Goal: Information Seeking & Learning: Check status

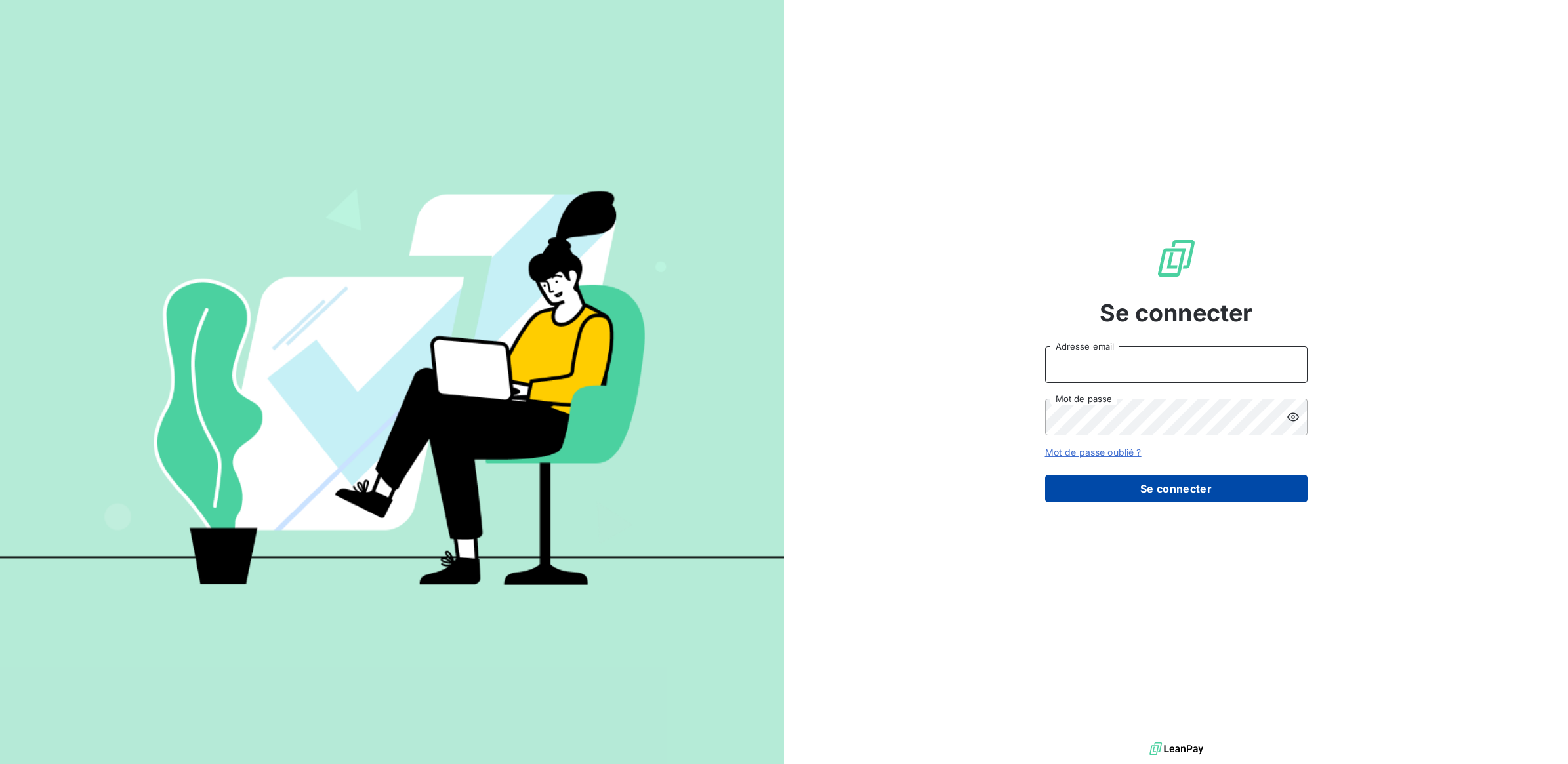
type input "[PERSON_NAME][EMAIL_ADDRESS][DOMAIN_NAME]"
click at [1179, 491] on button "Se connecter" at bounding box center [1176, 488] width 262 height 27
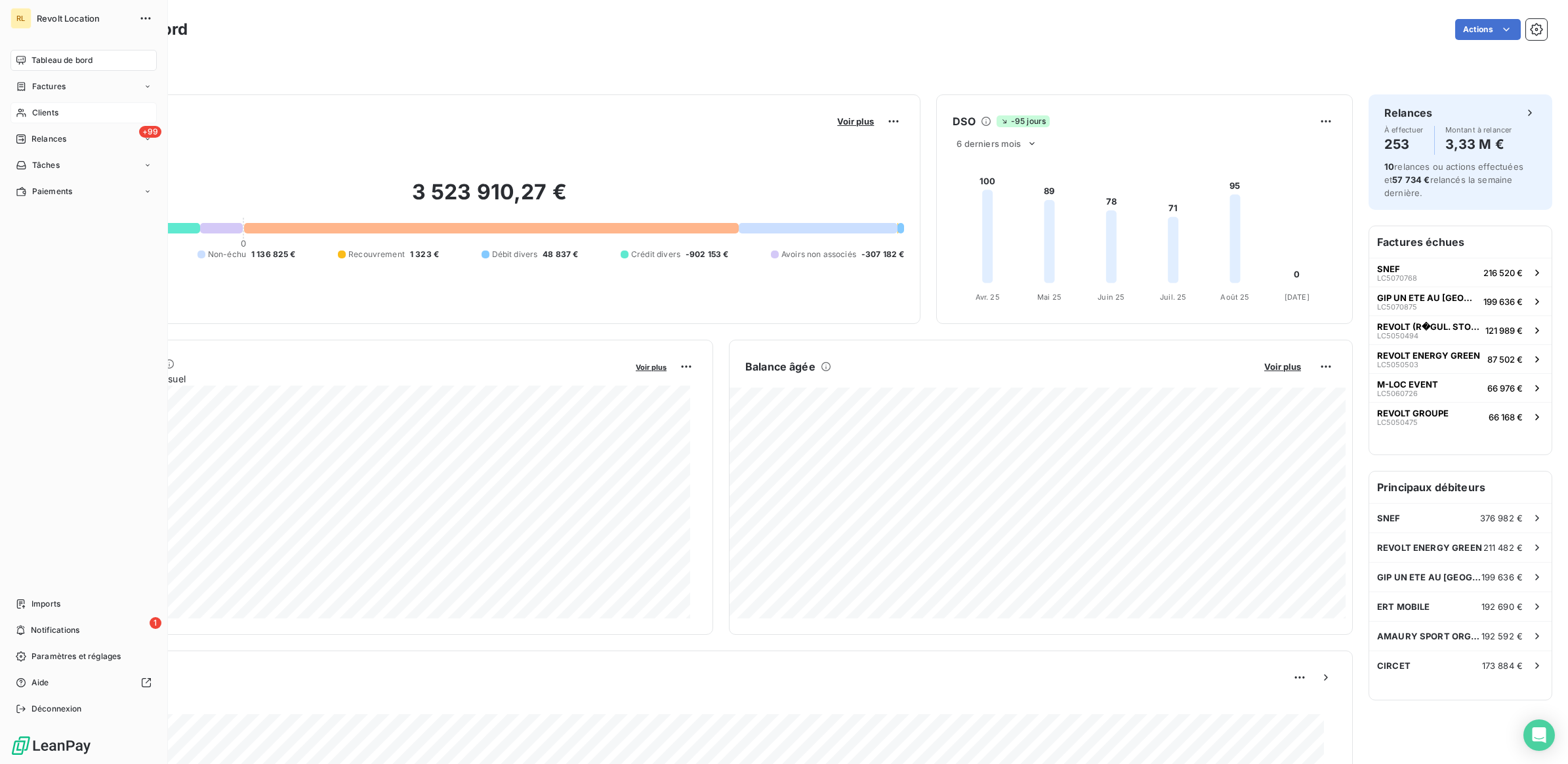
click at [31, 113] on div "Clients" at bounding box center [84, 113] width 146 height 21
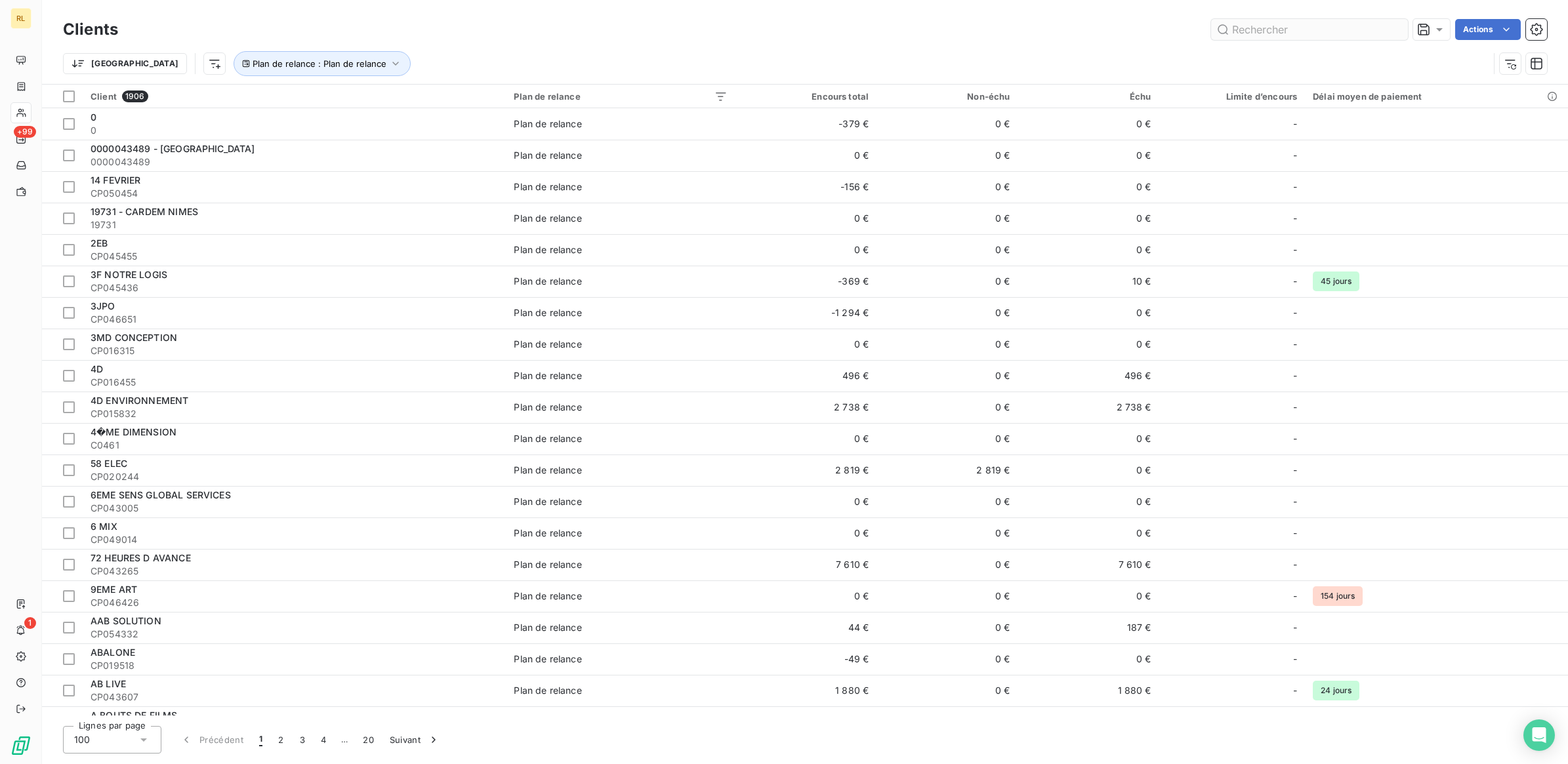
click at [1270, 27] on input "text" at bounding box center [1310, 30] width 197 height 21
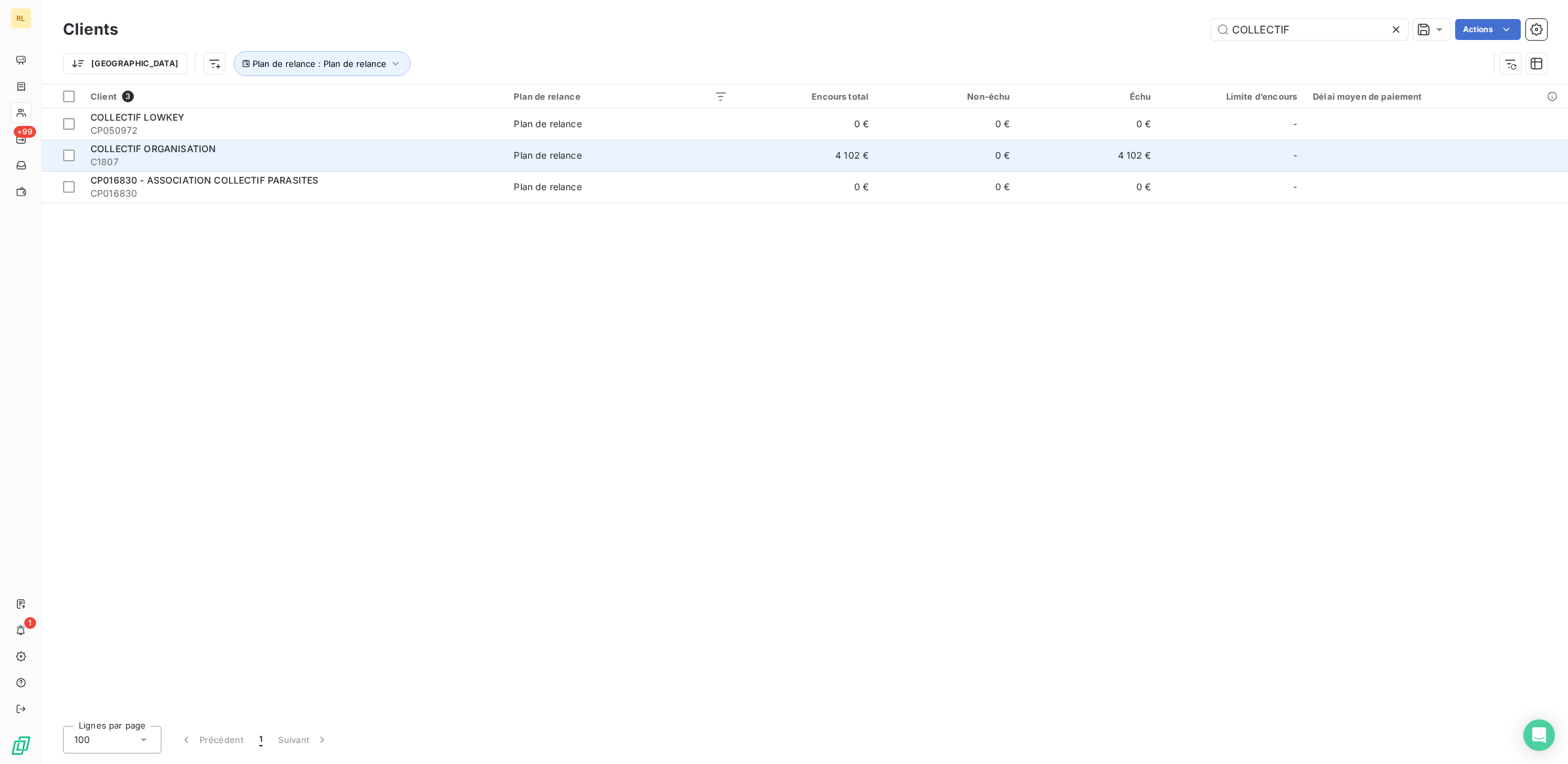
type input "COLLECTIF"
click at [241, 158] on span "C1807" at bounding box center [294, 161] width 408 height 13
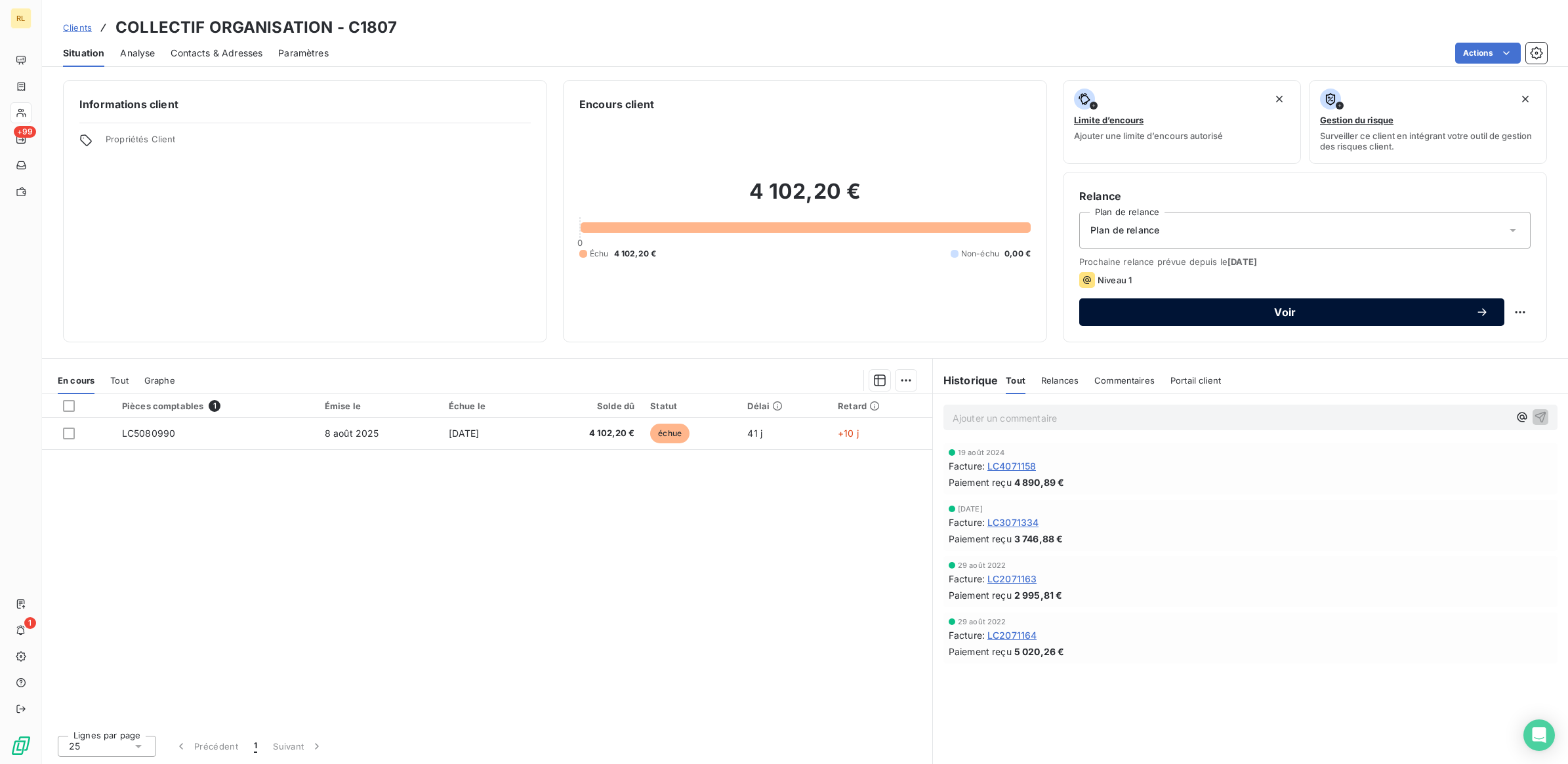
click at [1292, 313] on span "Voir" at bounding box center [1285, 312] width 380 height 11
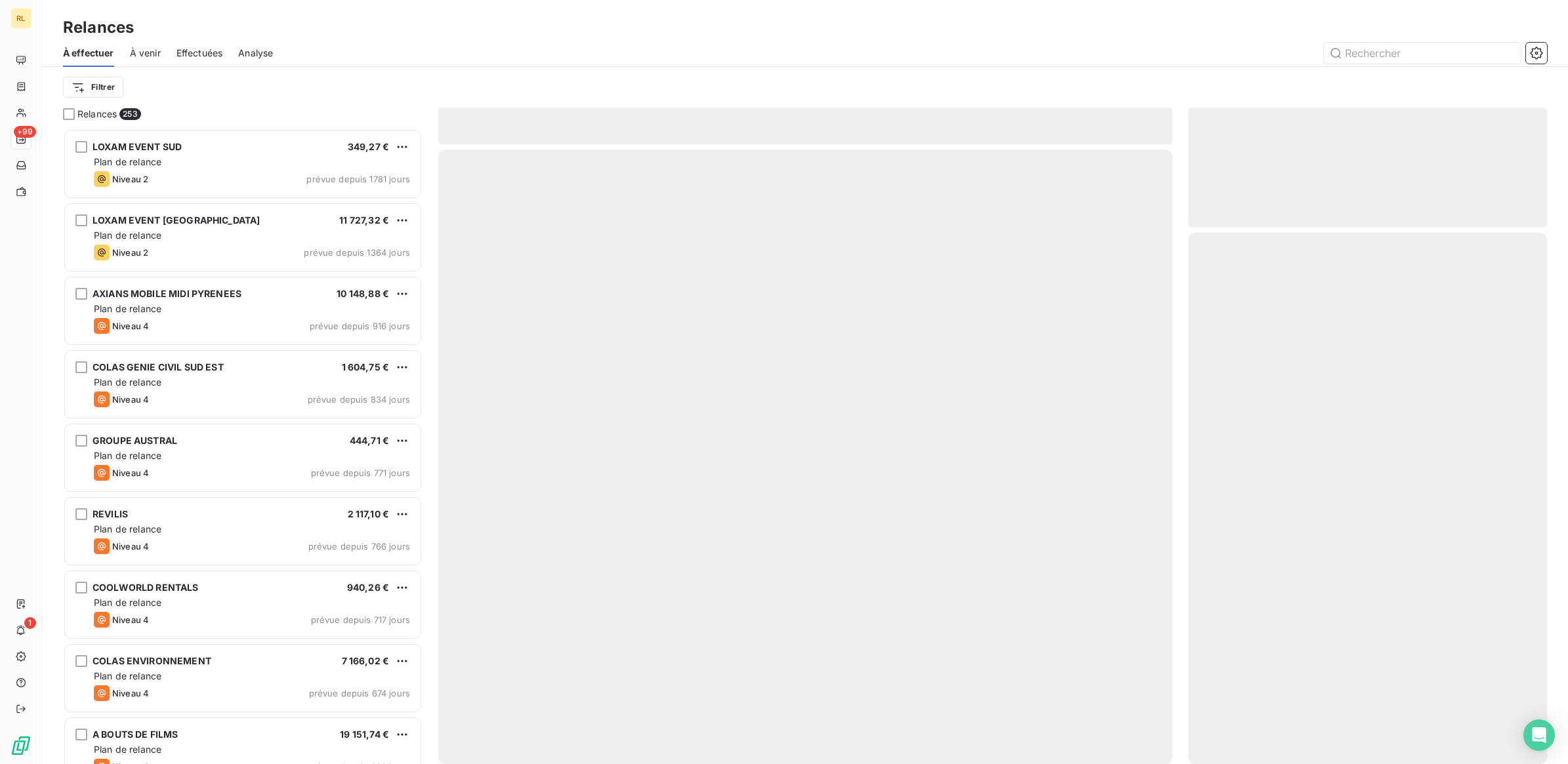
scroll to position [624, 346]
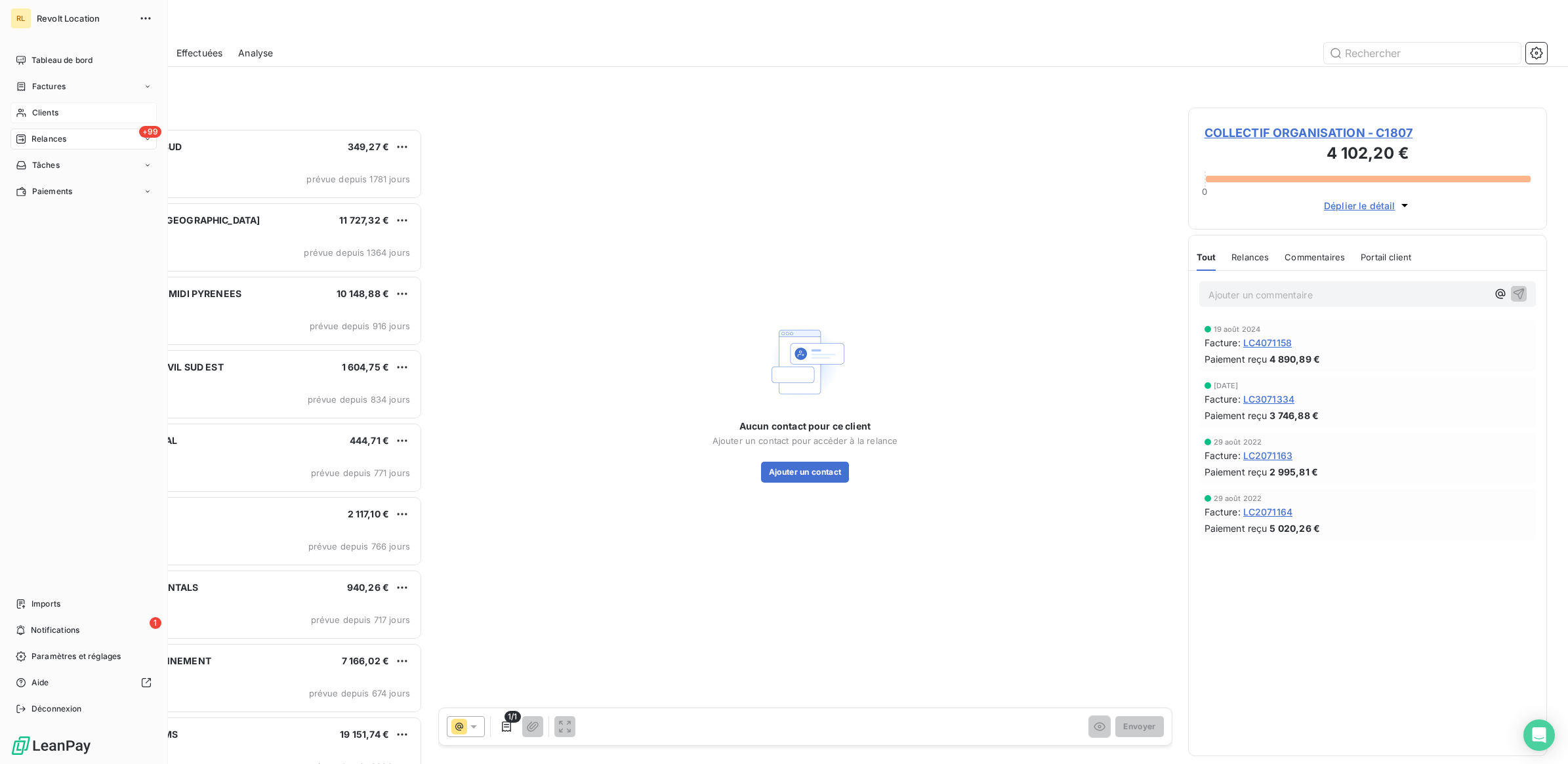
click at [71, 107] on div "Clients" at bounding box center [84, 113] width 146 height 21
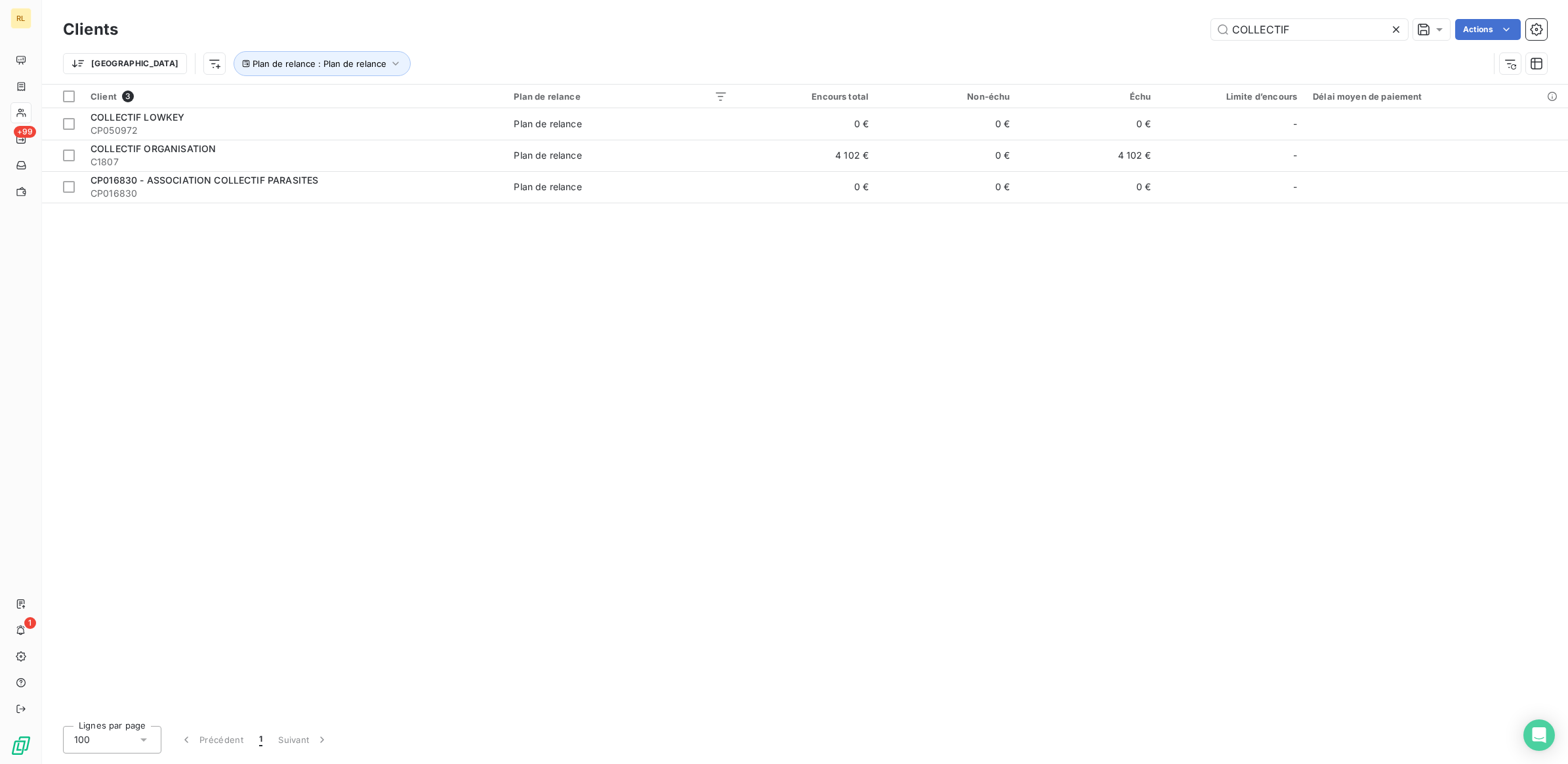
drag, startPoint x: 1303, startPoint y: 27, endPoint x: 1162, endPoint y: 30, distance: 141.0
click at [1162, 30] on div "COLLECTIF Actions" at bounding box center [840, 30] width 1413 height 21
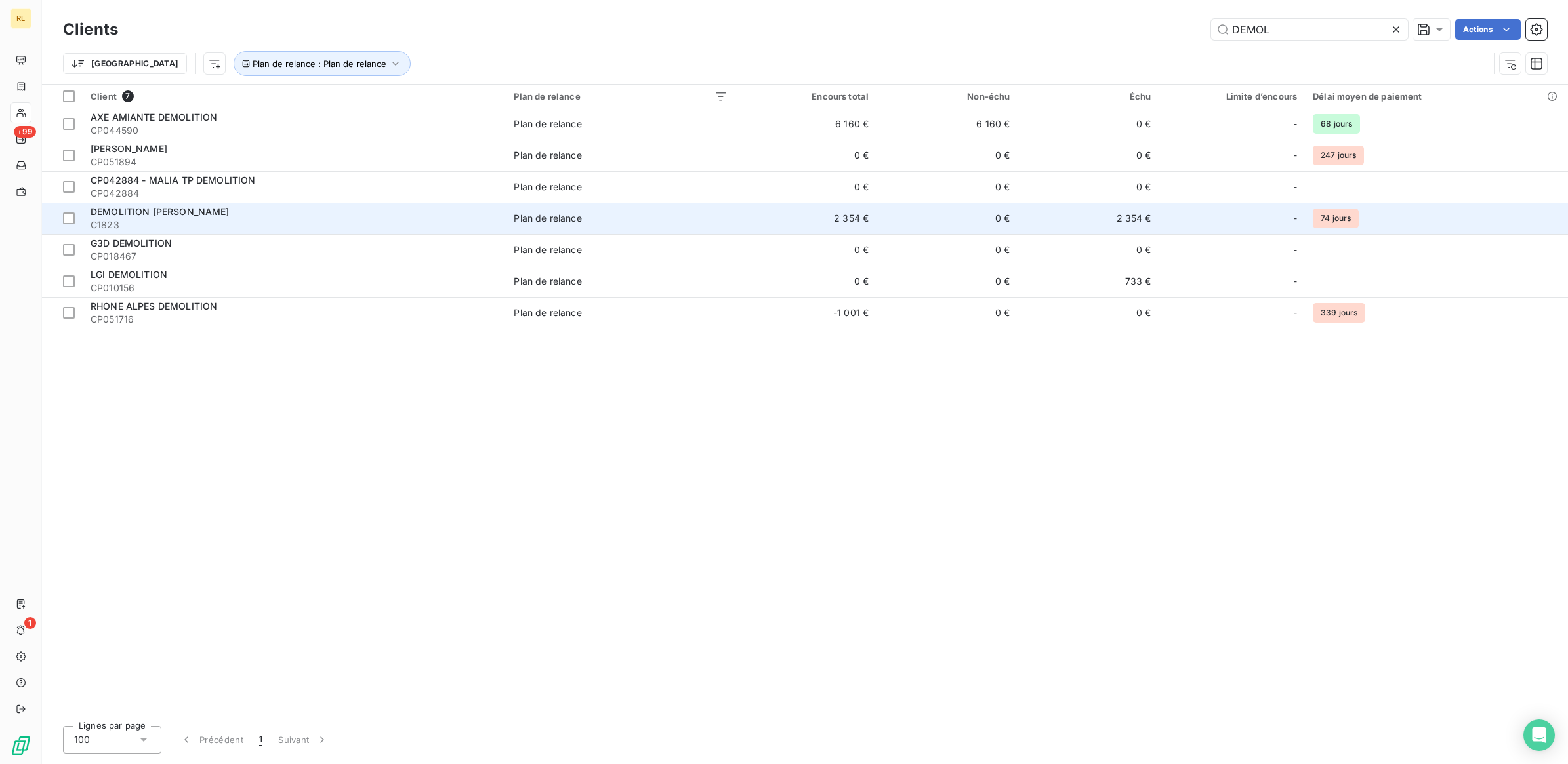
type input "DEMOL"
click at [230, 207] on span "DEMOLITION [PERSON_NAME]" at bounding box center [160, 211] width 139 height 11
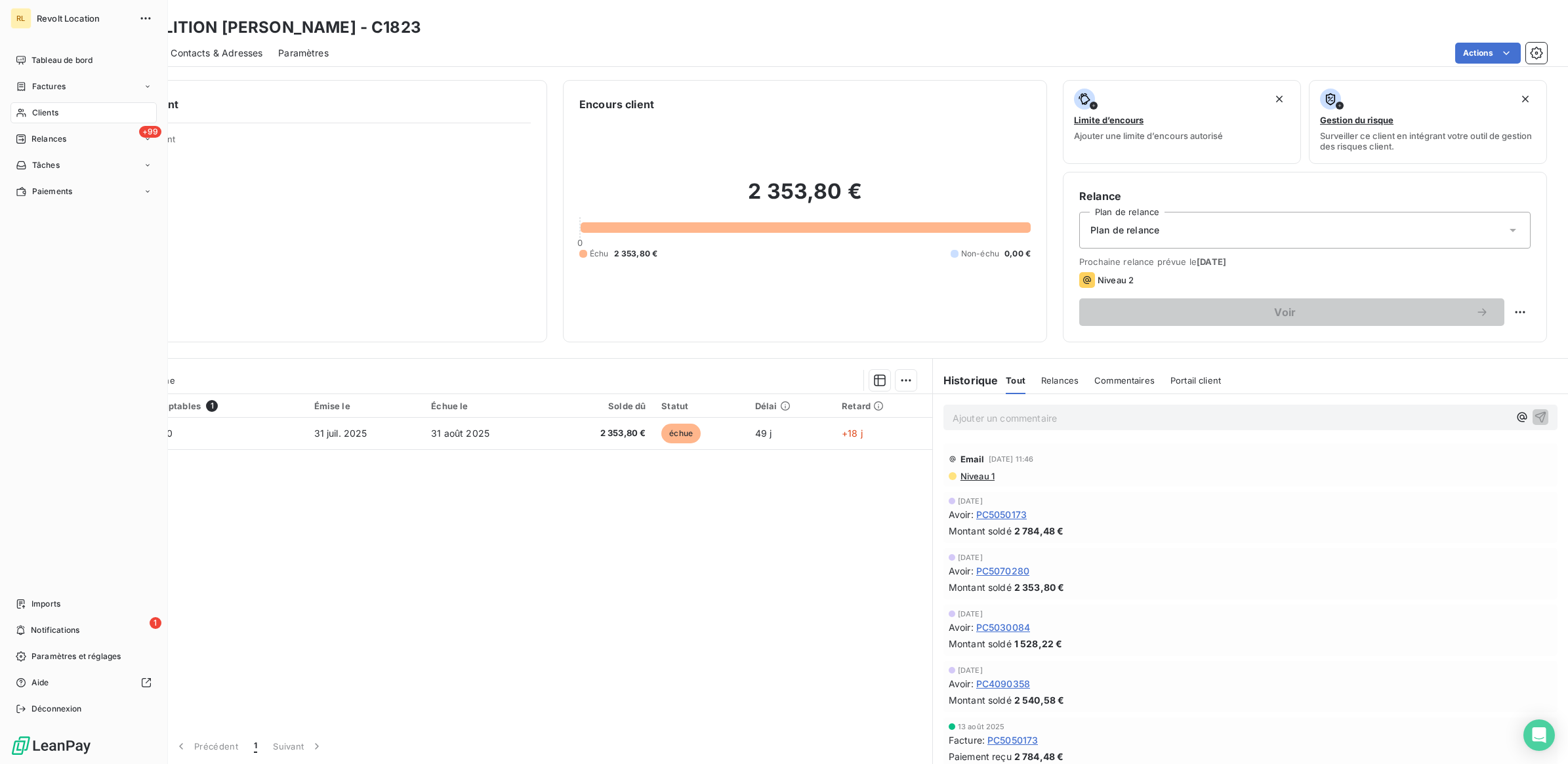
click at [46, 104] on div "Clients" at bounding box center [84, 113] width 146 height 21
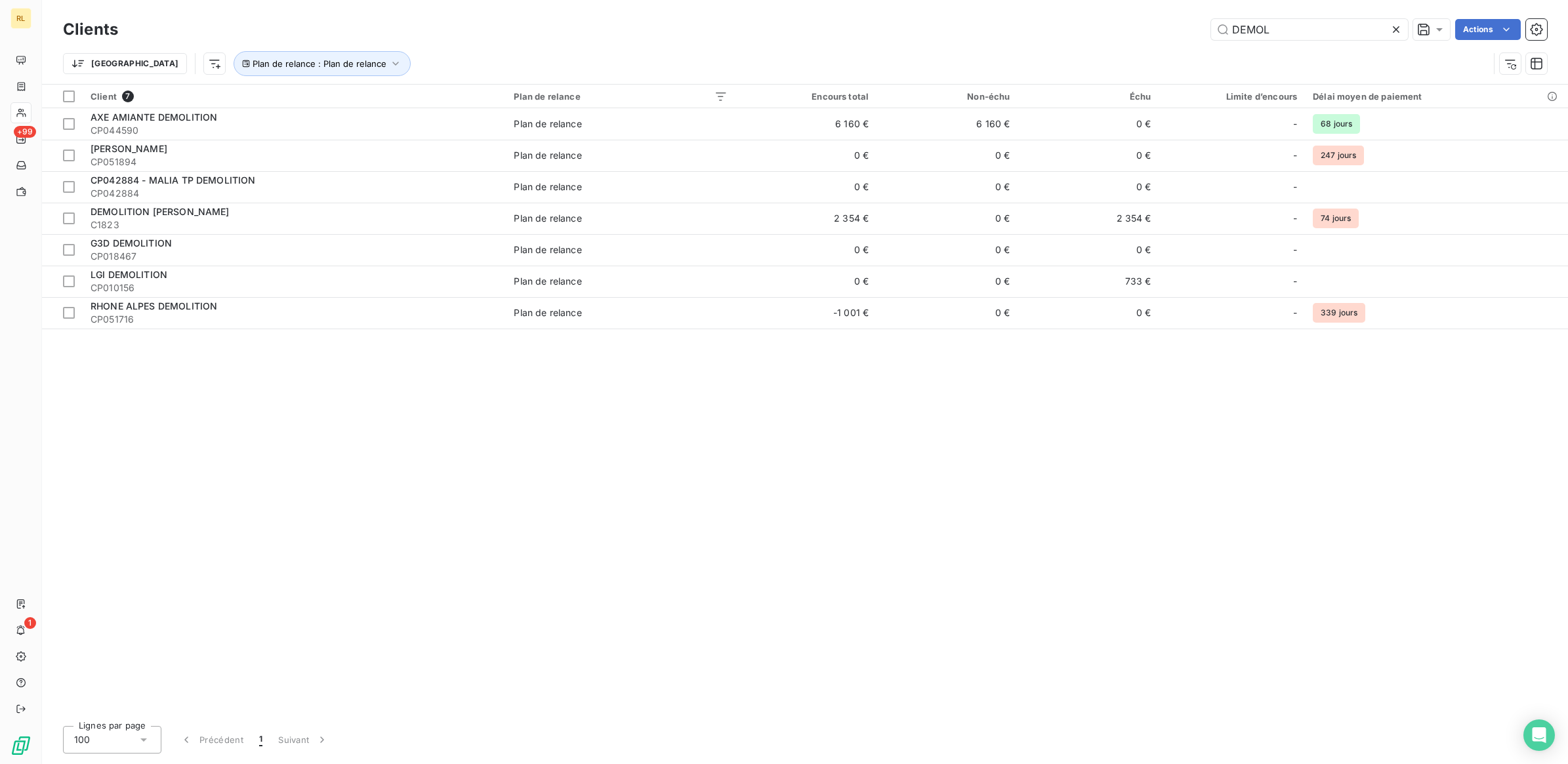
drag, startPoint x: 1279, startPoint y: 31, endPoint x: 1188, endPoint y: 23, distance: 91.4
click at [1188, 23] on div "DEMOL Actions" at bounding box center [840, 30] width 1413 height 21
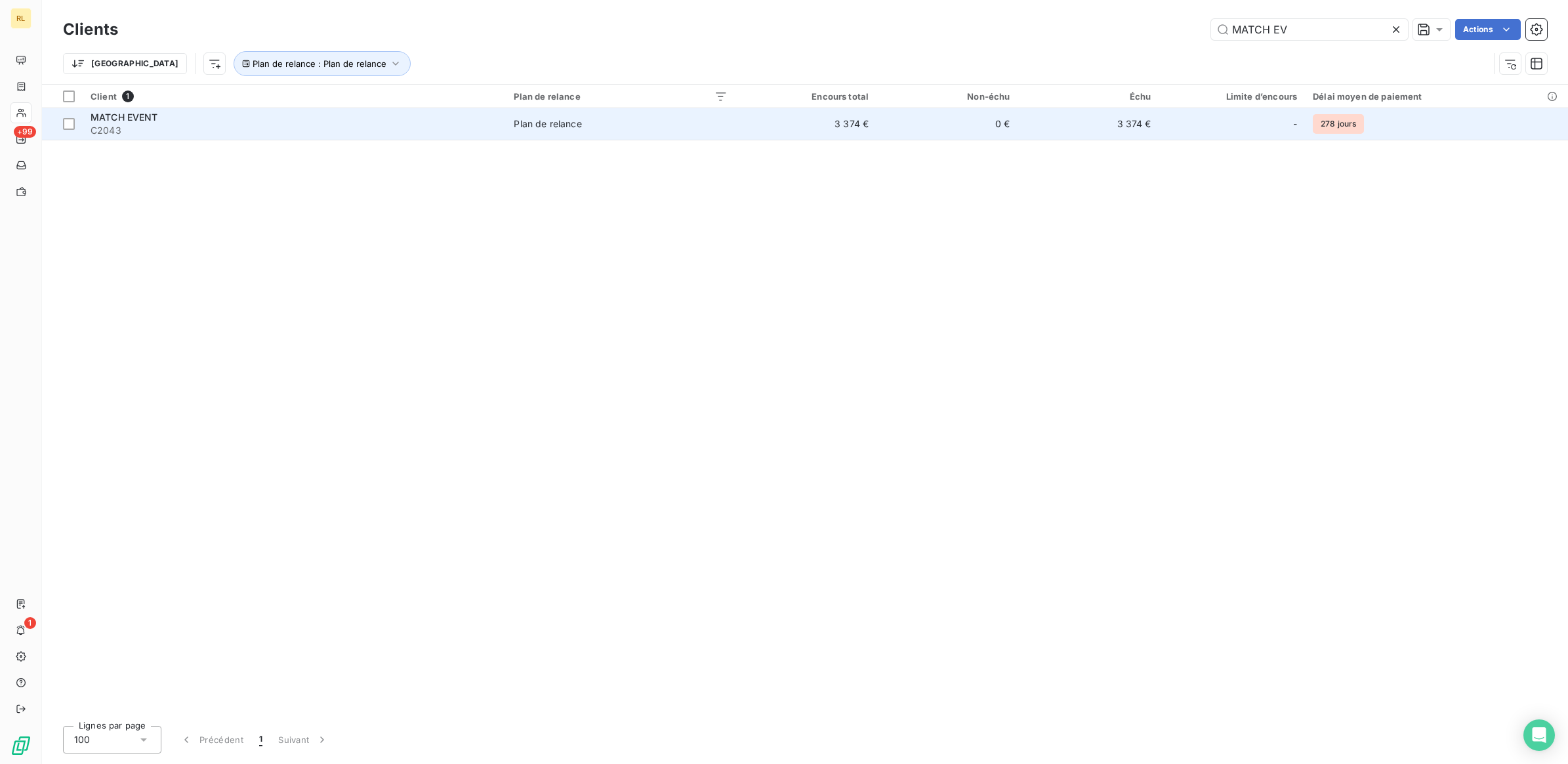
type input "MATCH EV"
click at [241, 127] on span "C2043" at bounding box center [294, 130] width 408 height 13
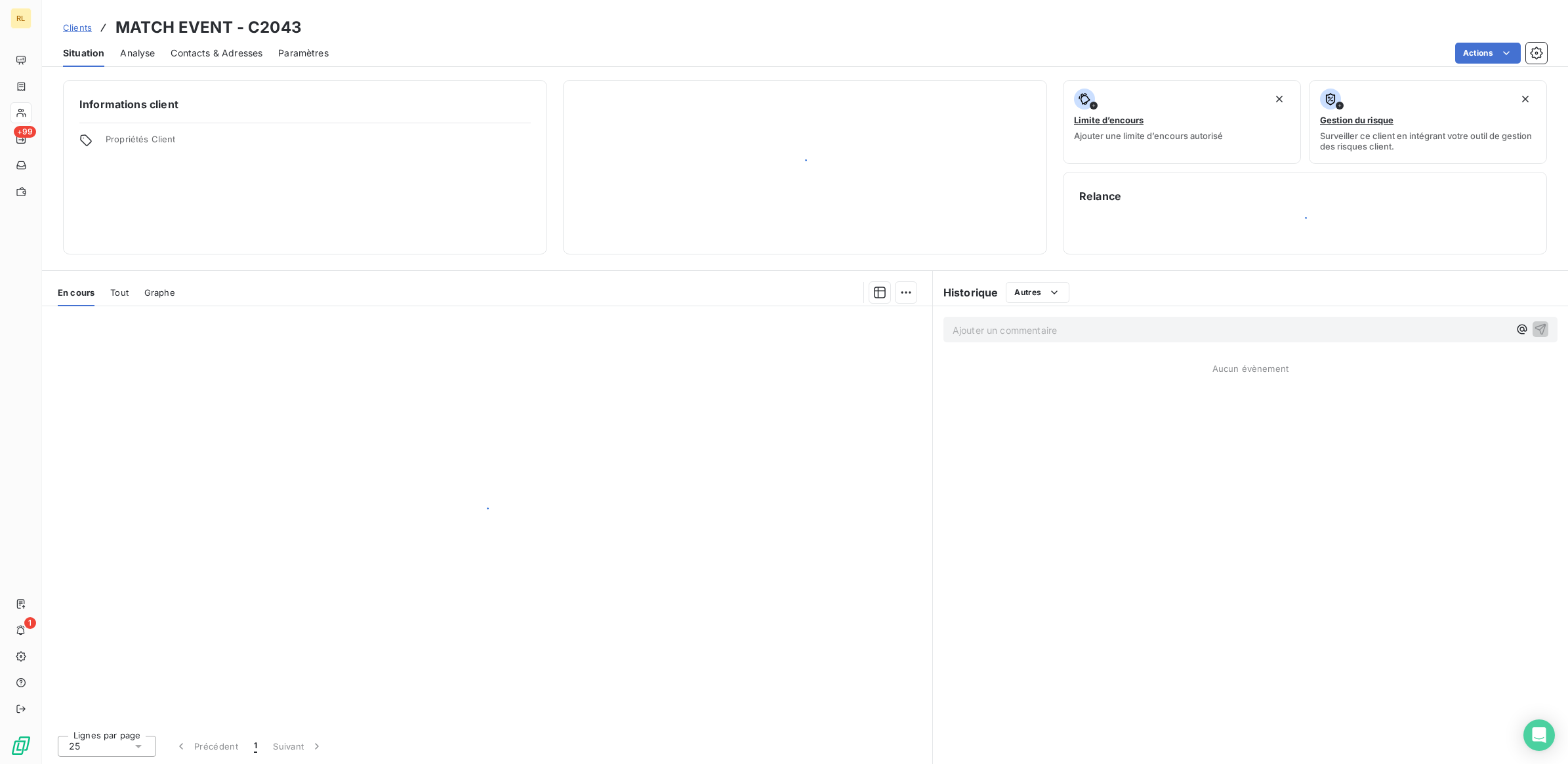
click at [241, 127] on div "Informations client Propriétés Client" at bounding box center [305, 167] width 484 height 175
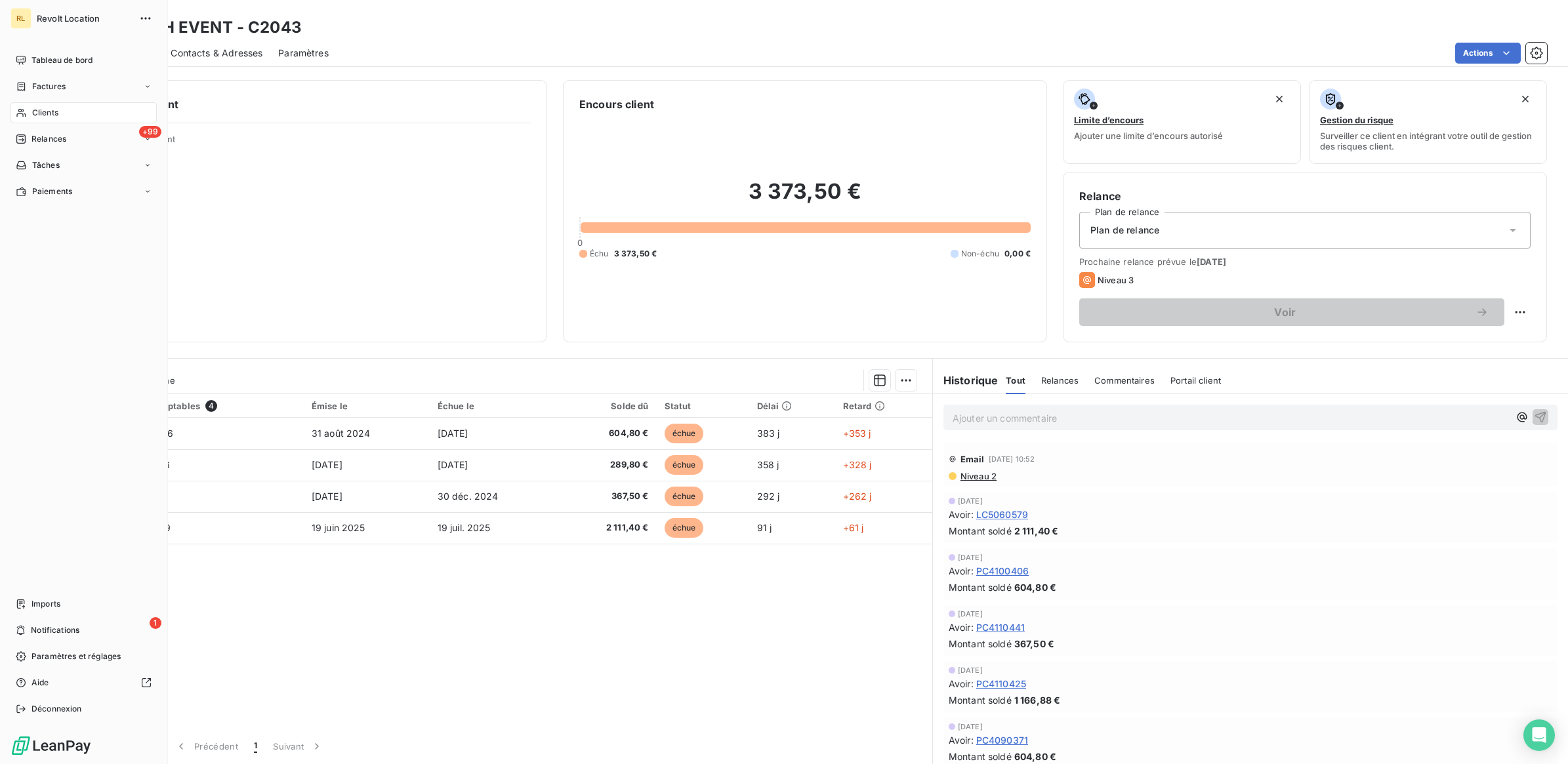
click at [47, 112] on span "Clients" at bounding box center [45, 113] width 26 height 12
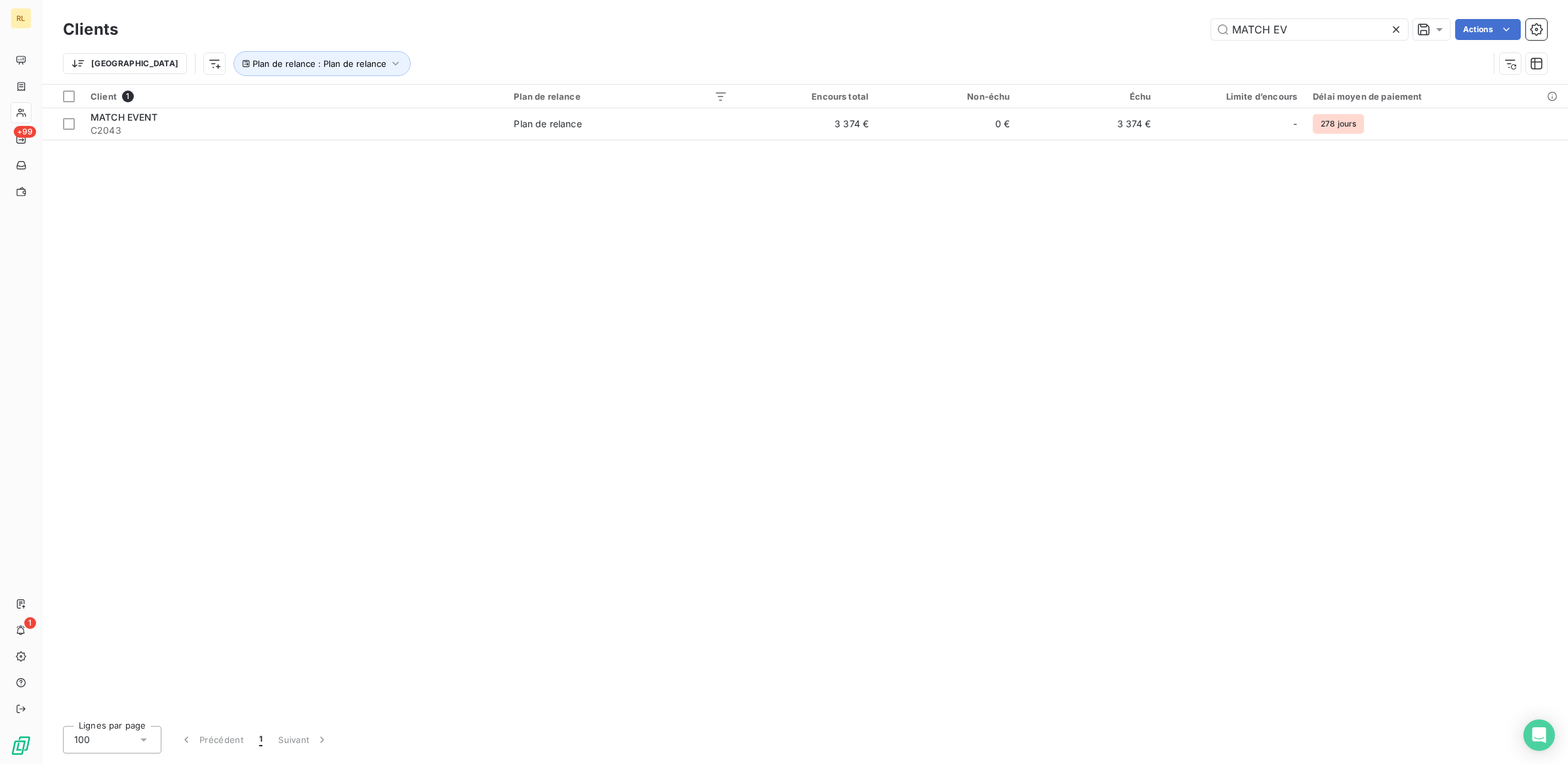
drag, startPoint x: 1299, startPoint y: 30, endPoint x: 1160, endPoint y: 23, distance: 139.2
click at [1160, 23] on div "MATCH EV Actions" at bounding box center [840, 30] width 1413 height 21
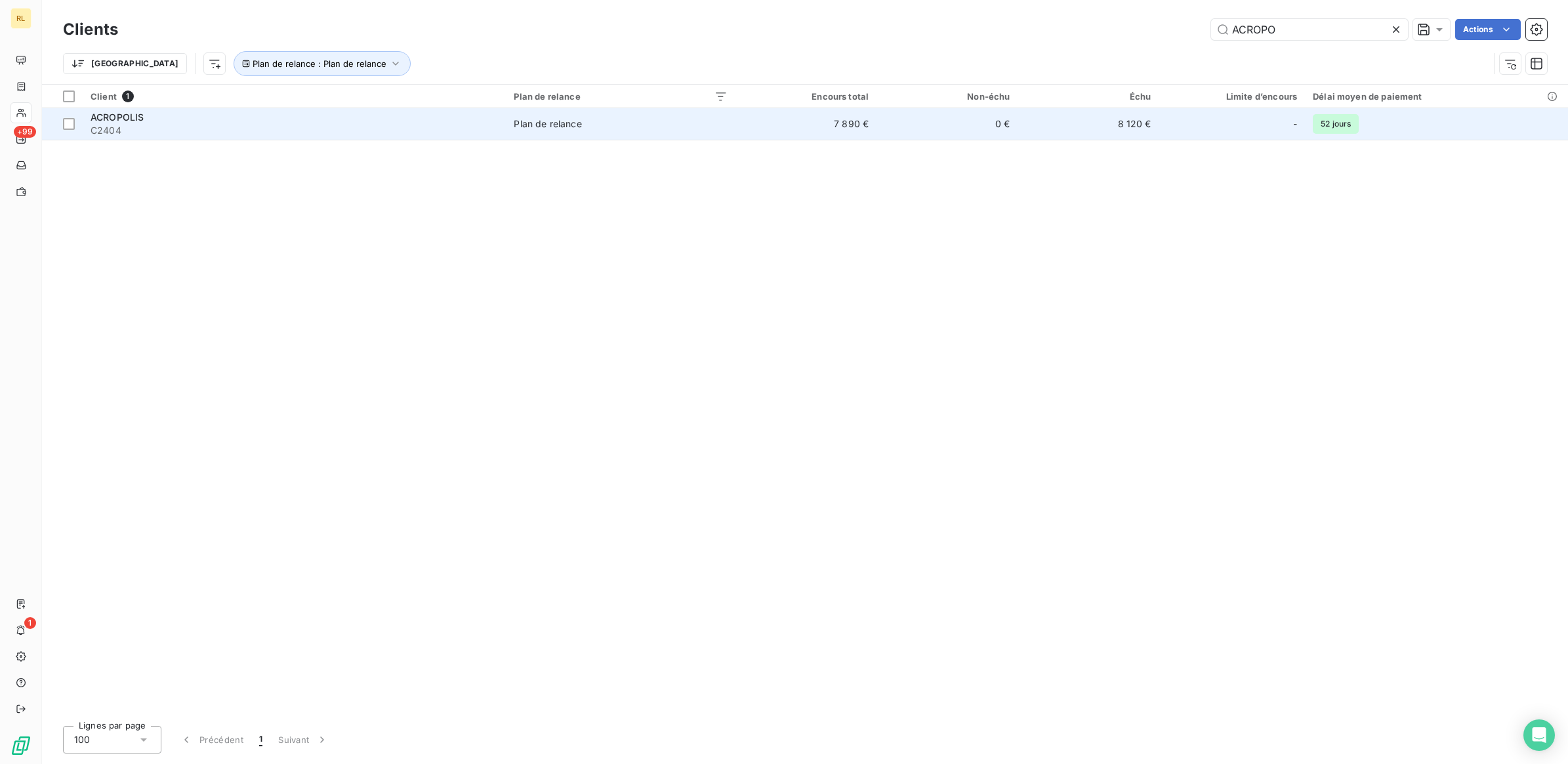
type input "ACROPO"
click at [243, 120] on div "ACROPOLIS" at bounding box center [294, 117] width 408 height 13
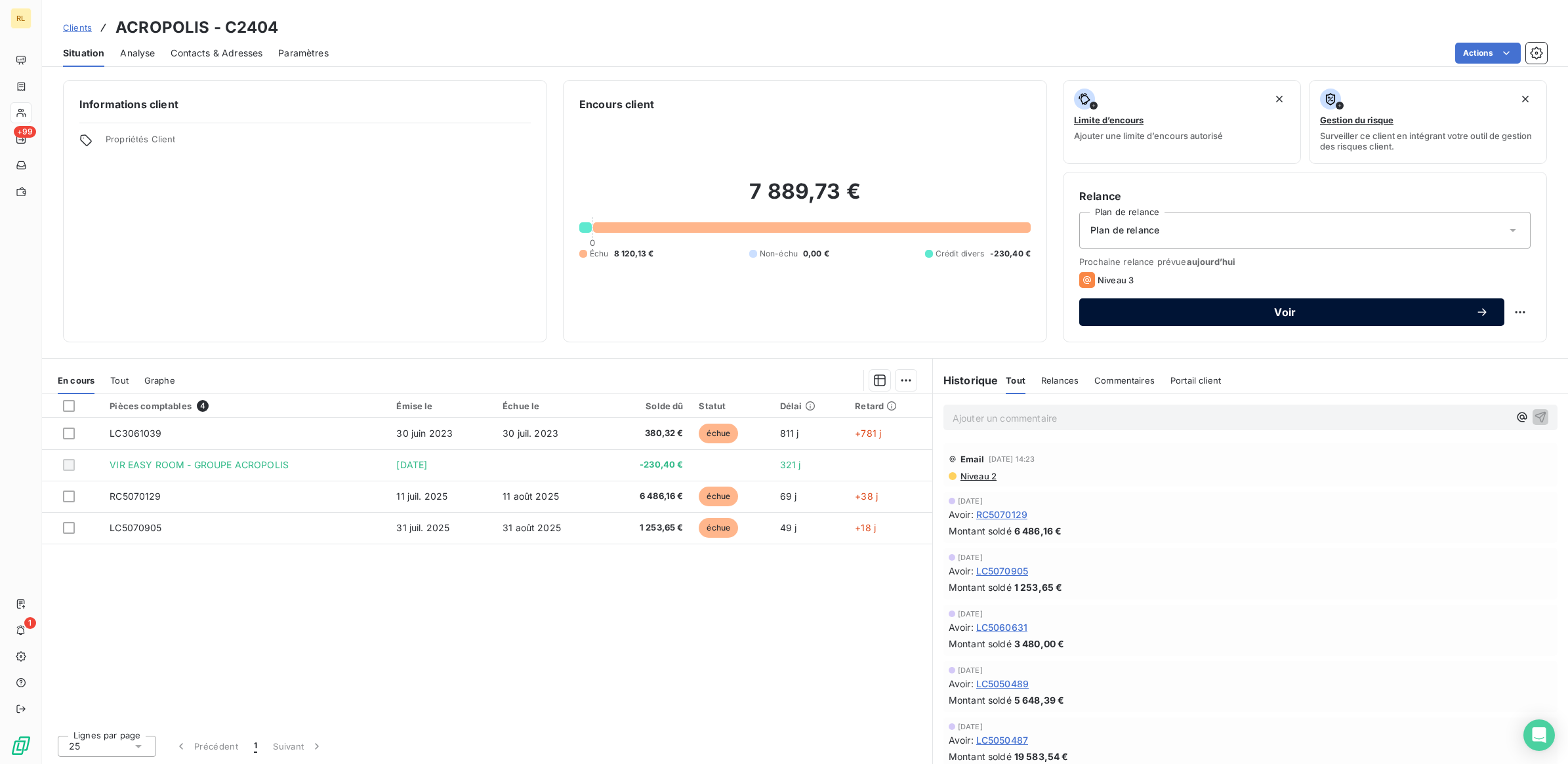
click at [1289, 307] on span "Voir" at bounding box center [1285, 312] width 380 height 11
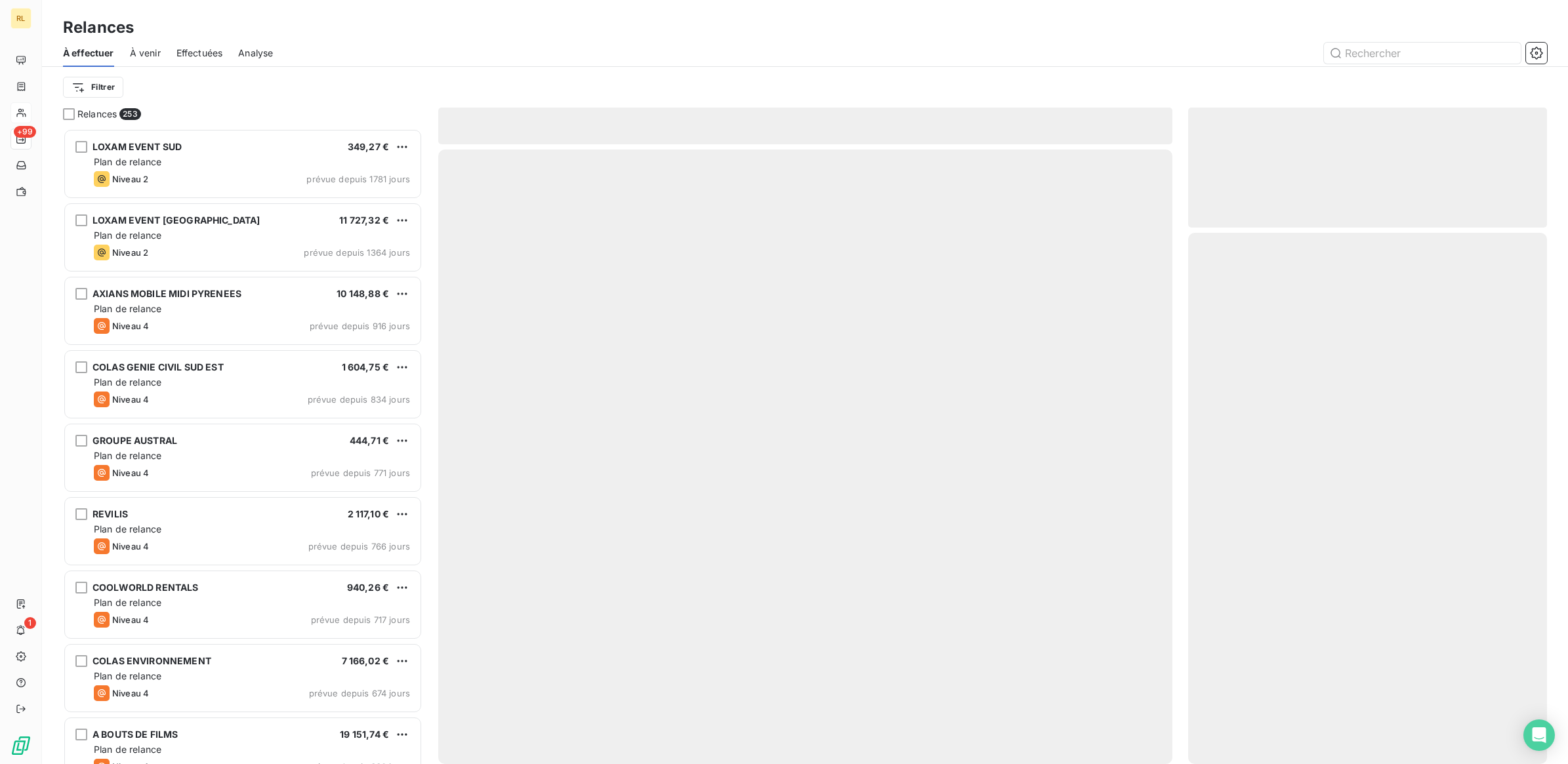
scroll to position [624, 346]
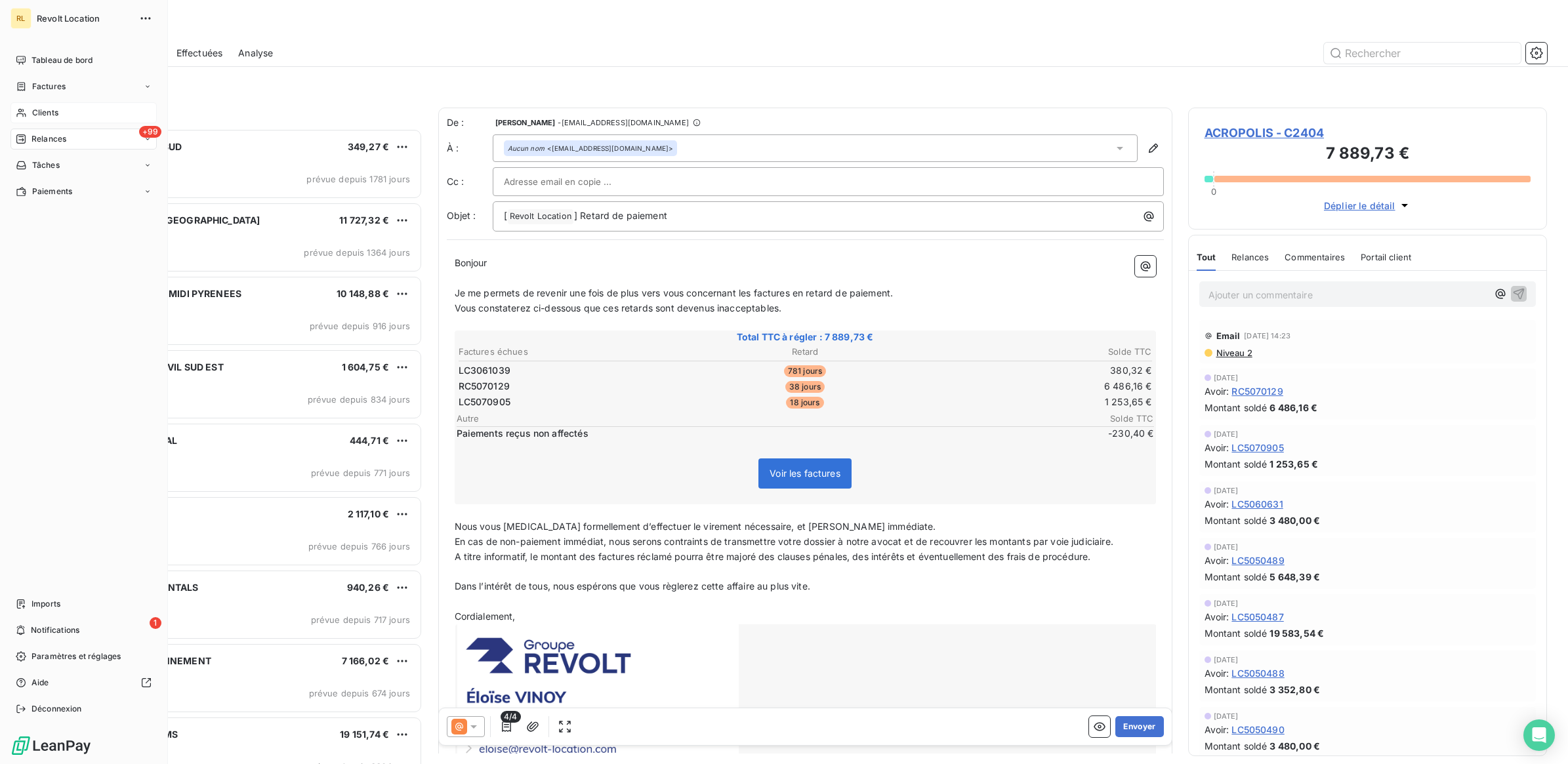
click at [64, 137] on span "Relances" at bounding box center [49, 139] width 35 height 12
click at [68, 113] on div "Clients" at bounding box center [84, 113] width 146 height 21
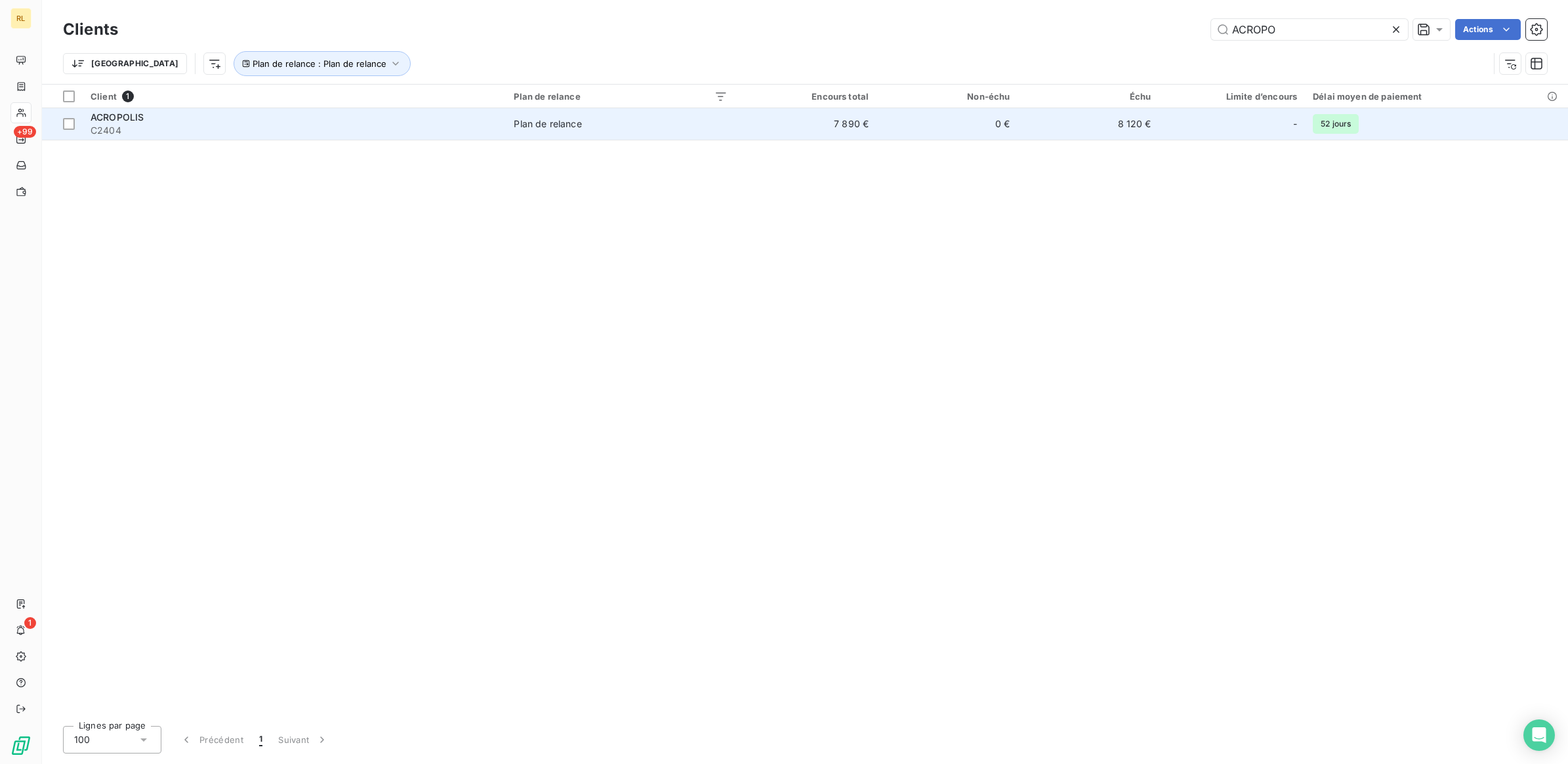
click at [175, 127] on span "C2404" at bounding box center [294, 130] width 408 height 13
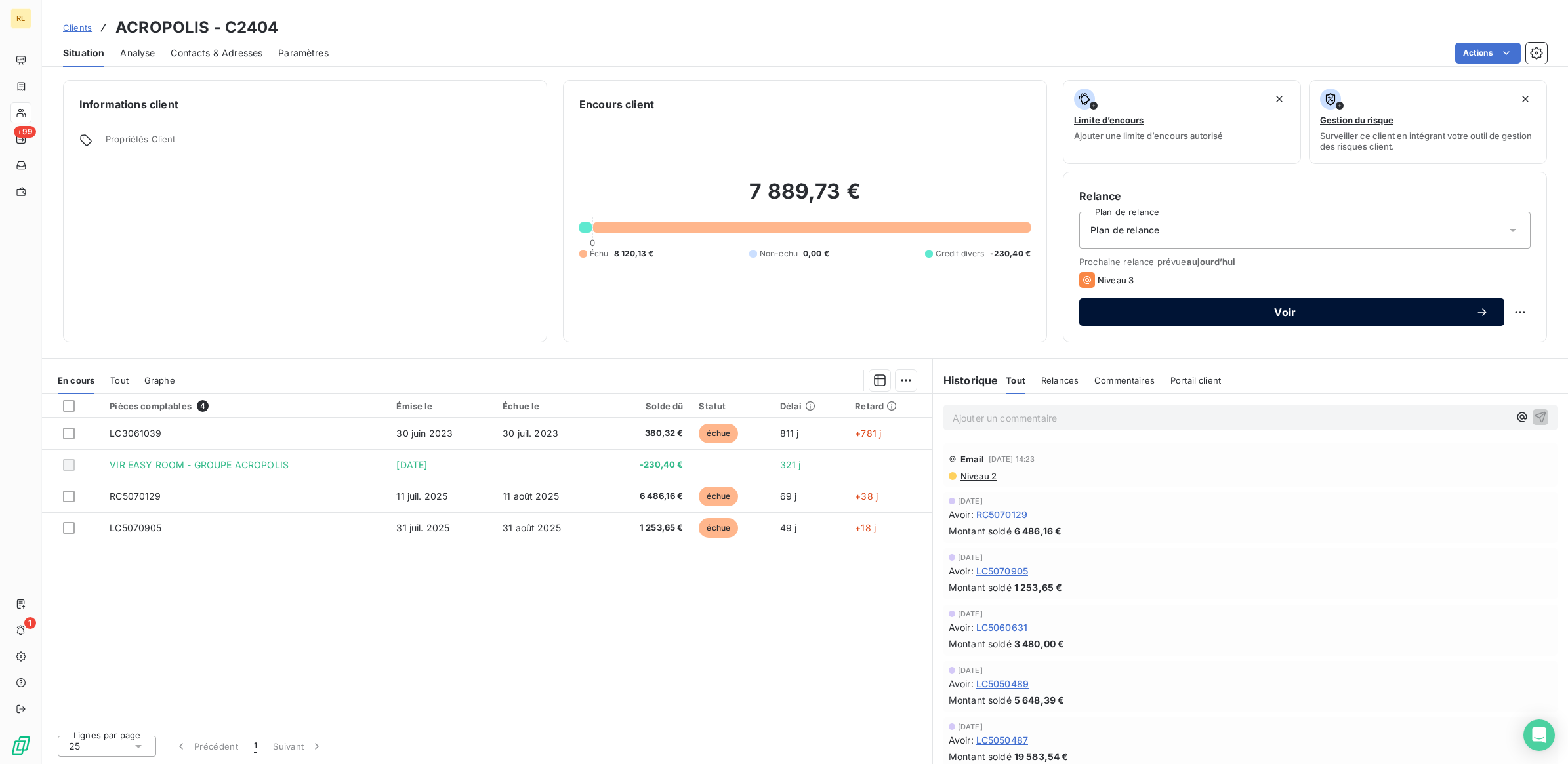
click at [1287, 312] on span "Voir" at bounding box center [1285, 312] width 380 height 11
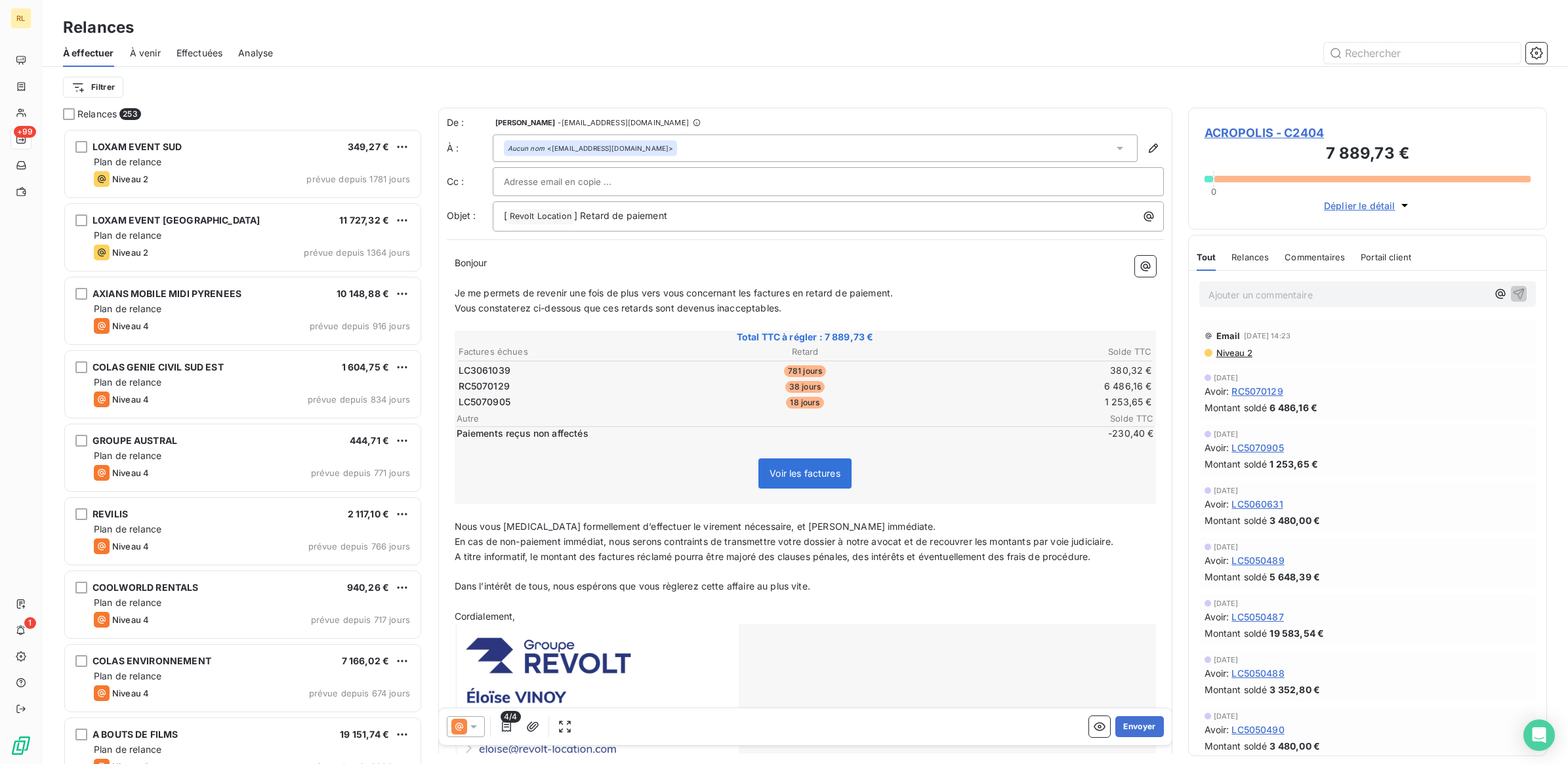
scroll to position [624, 346]
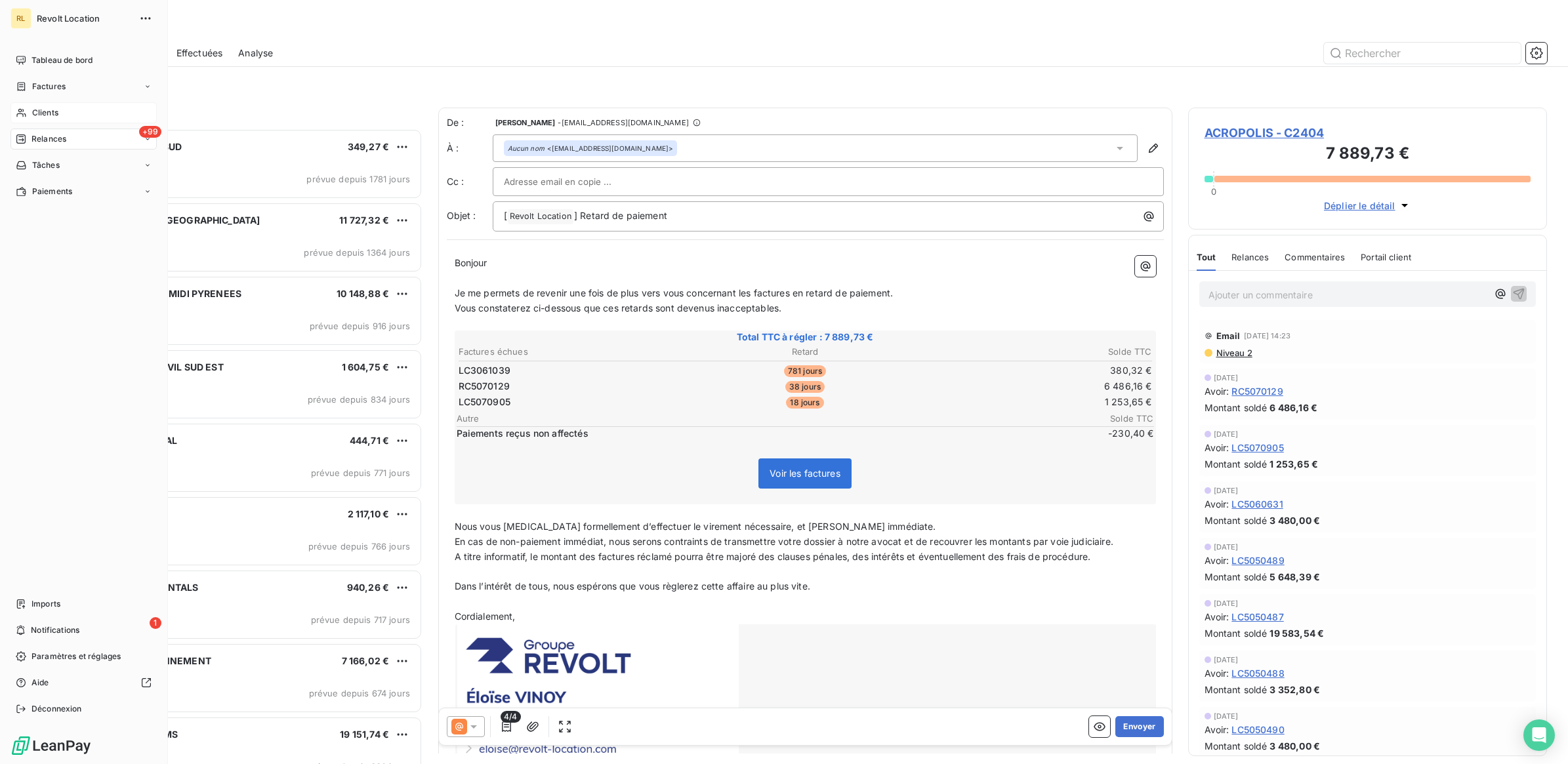
click at [71, 113] on div "Clients" at bounding box center [84, 113] width 146 height 21
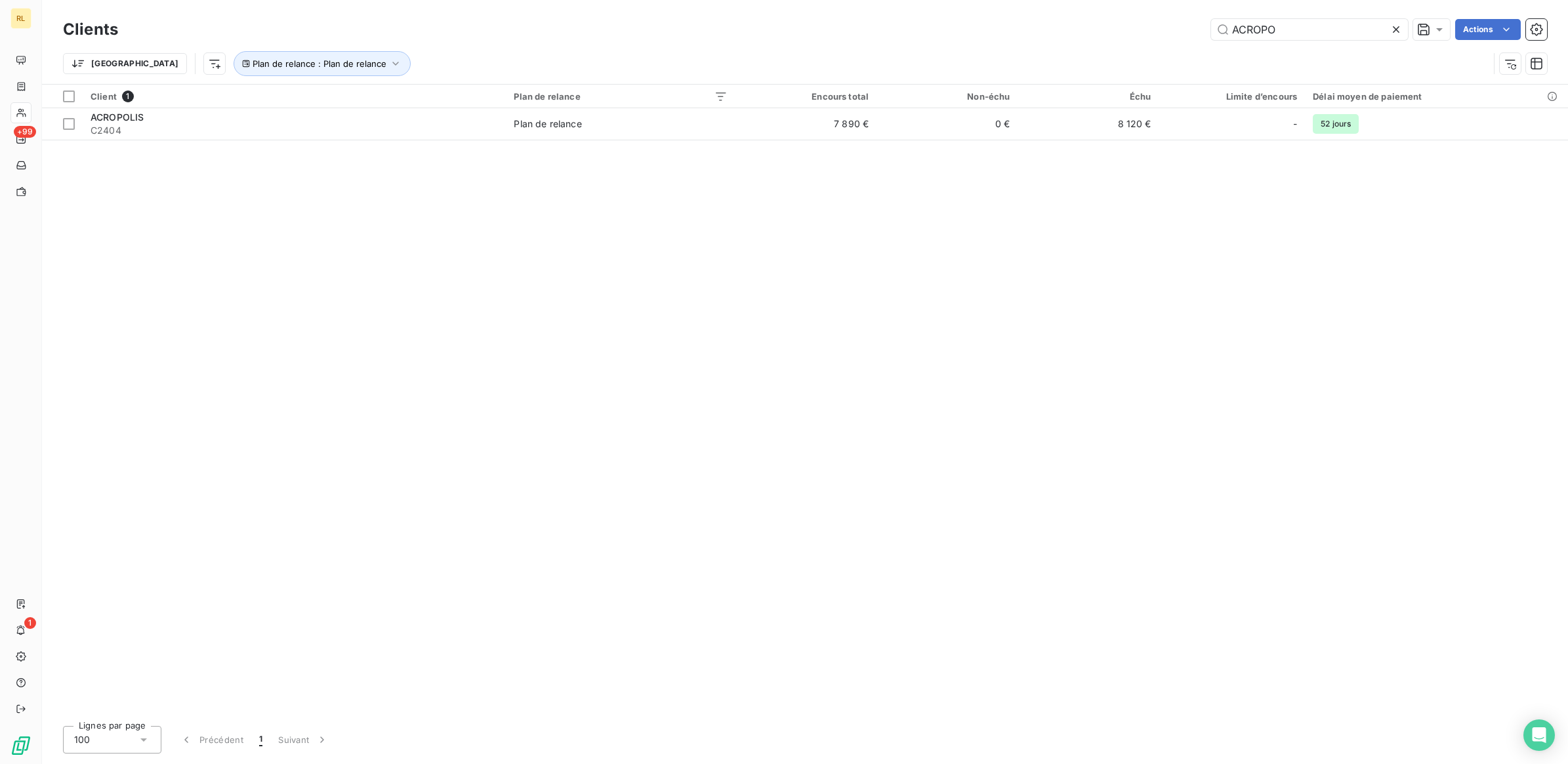
drag, startPoint x: 1141, startPoint y: 22, endPoint x: 1084, endPoint y: 25, distance: 57.1
click at [1084, 25] on div "ACROPO Actions" at bounding box center [840, 30] width 1413 height 21
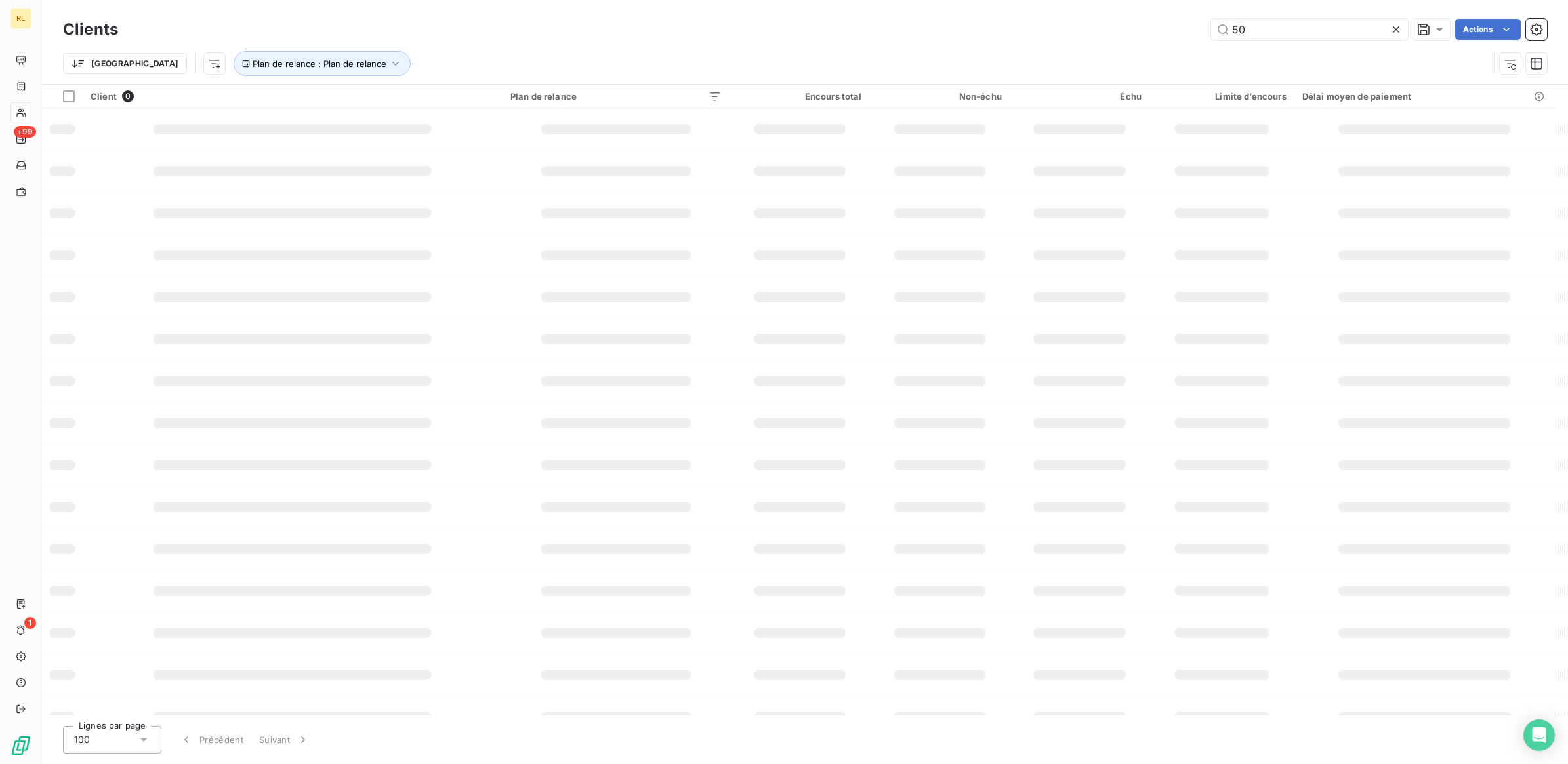
type input "5"
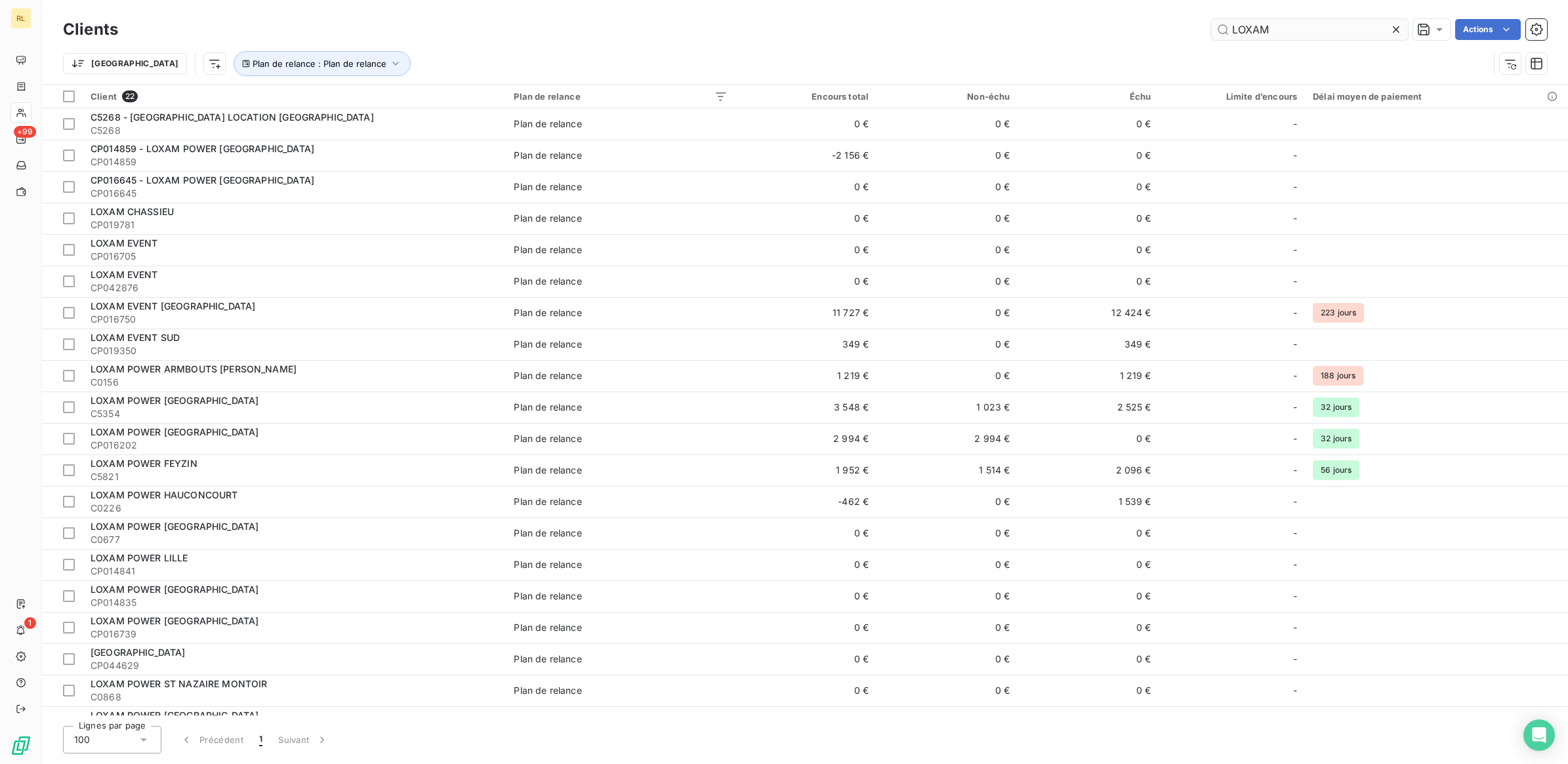
click at [1297, 28] on input "LOXAM" at bounding box center [1310, 30] width 197 height 21
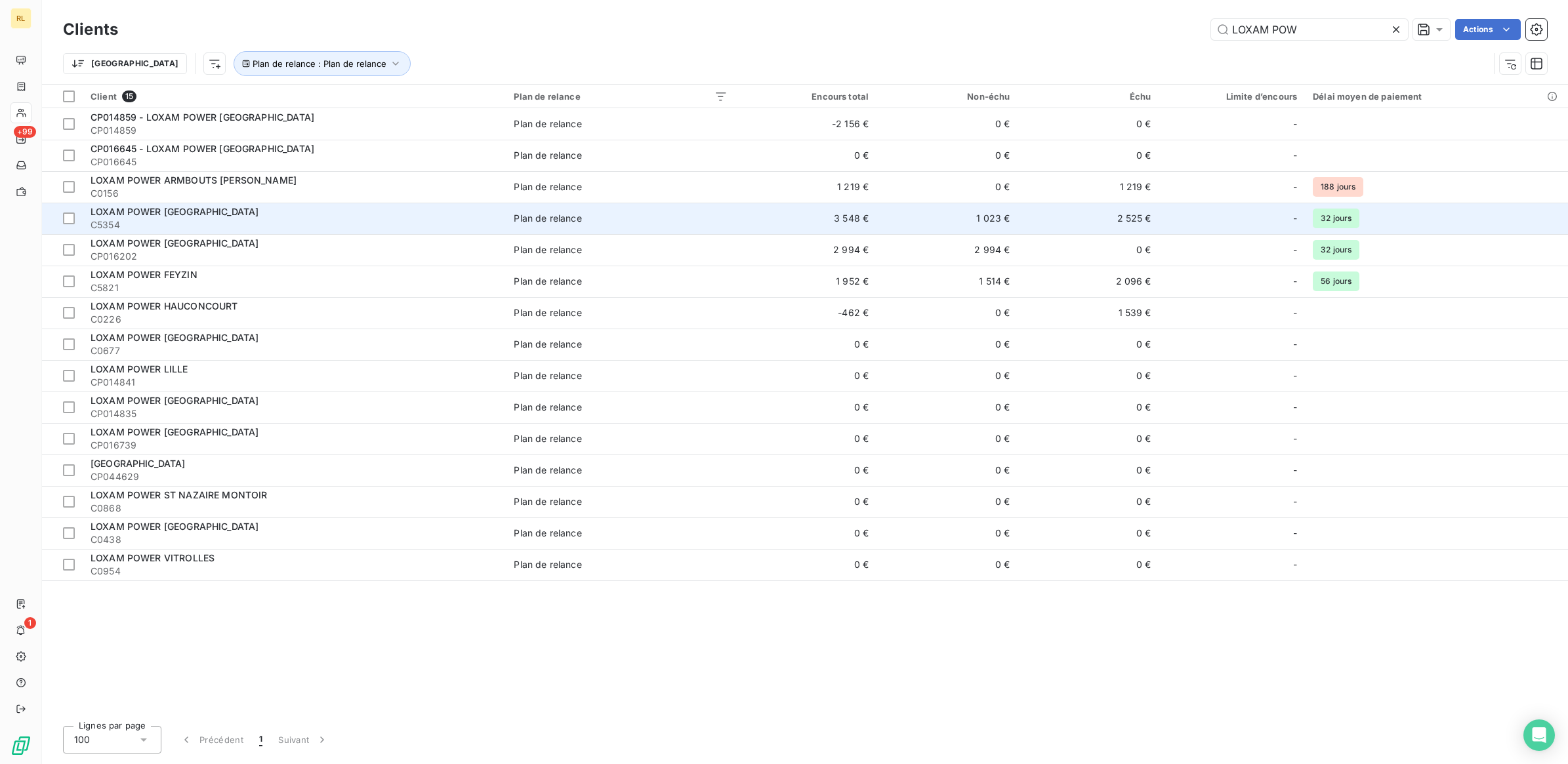
type input "LOXAM POW"
click at [236, 214] on div "LOXAM POWER [GEOGRAPHIC_DATA]" at bounding box center [294, 211] width 408 height 13
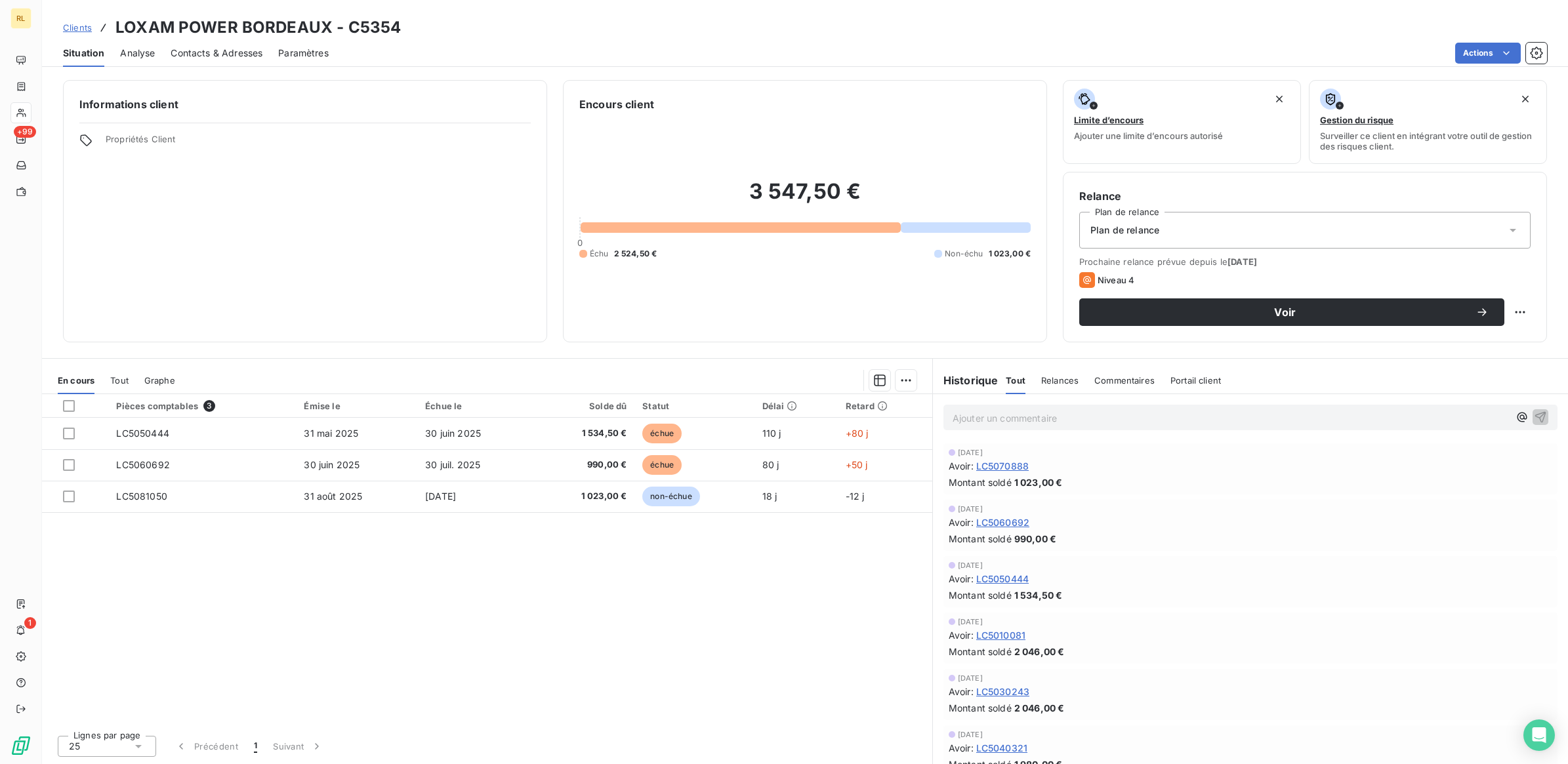
click at [1165, 699] on div "Avoir : LC5030243" at bounding box center [1250, 692] width 603 height 14
click at [1287, 308] on span "Voir" at bounding box center [1285, 312] width 380 height 11
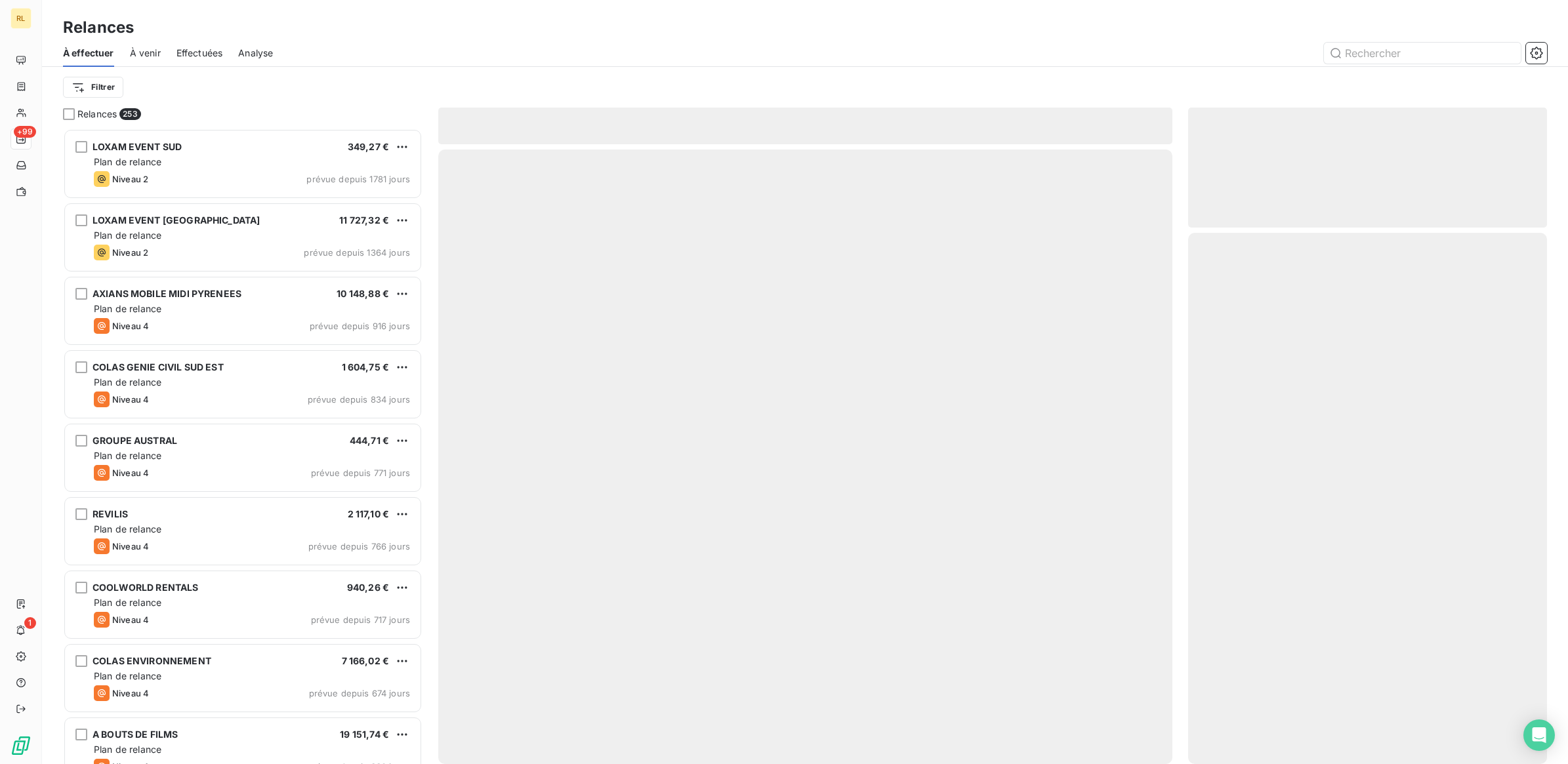
scroll to position [624, 346]
